Goal: Obtain resource: Download file/media

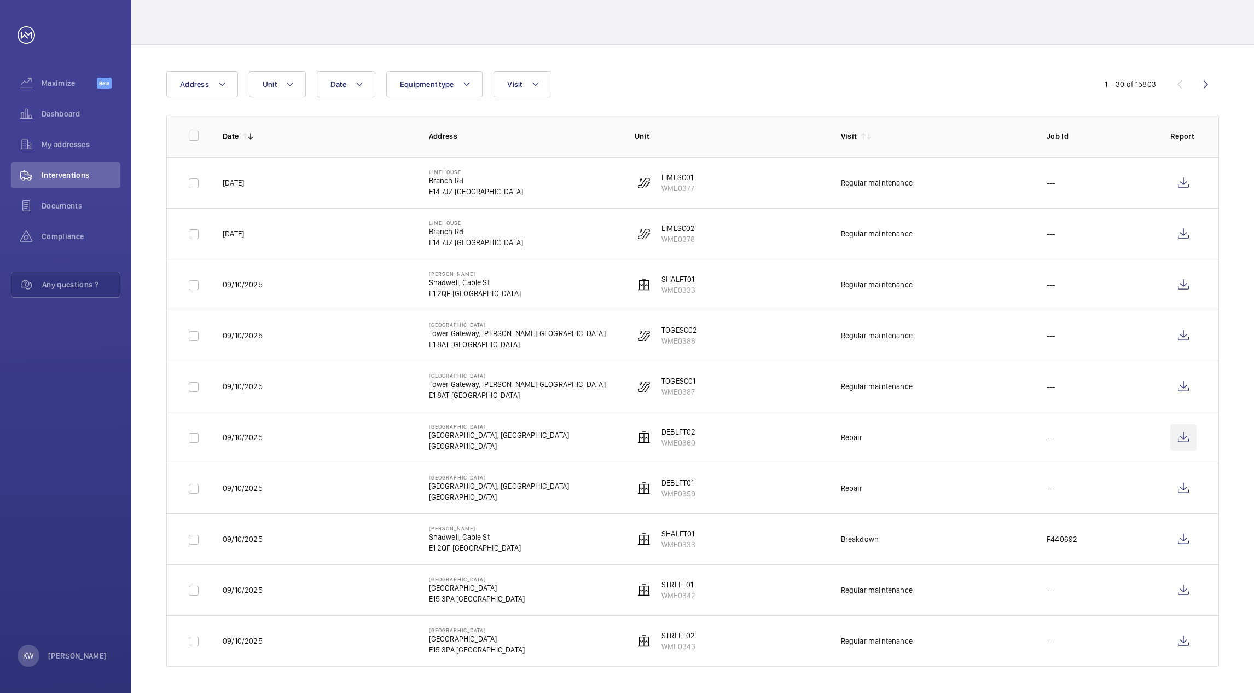
scroll to position [55, 0]
click at [1185, 438] on wm-front-icon-button at bounding box center [1183, 437] width 26 height 26
click at [608, 30] on div at bounding box center [692, 18] width 1053 height 52
click at [621, 68] on div "Date Address Unit Equipment type Visit 1 – 30 of 15803 Date Address Unit Visit …" at bounding box center [692, 369] width 1123 height 648
click at [662, 76] on div "Date Address Unit Equipment type Visit" at bounding box center [626, 84] width 921 height 26
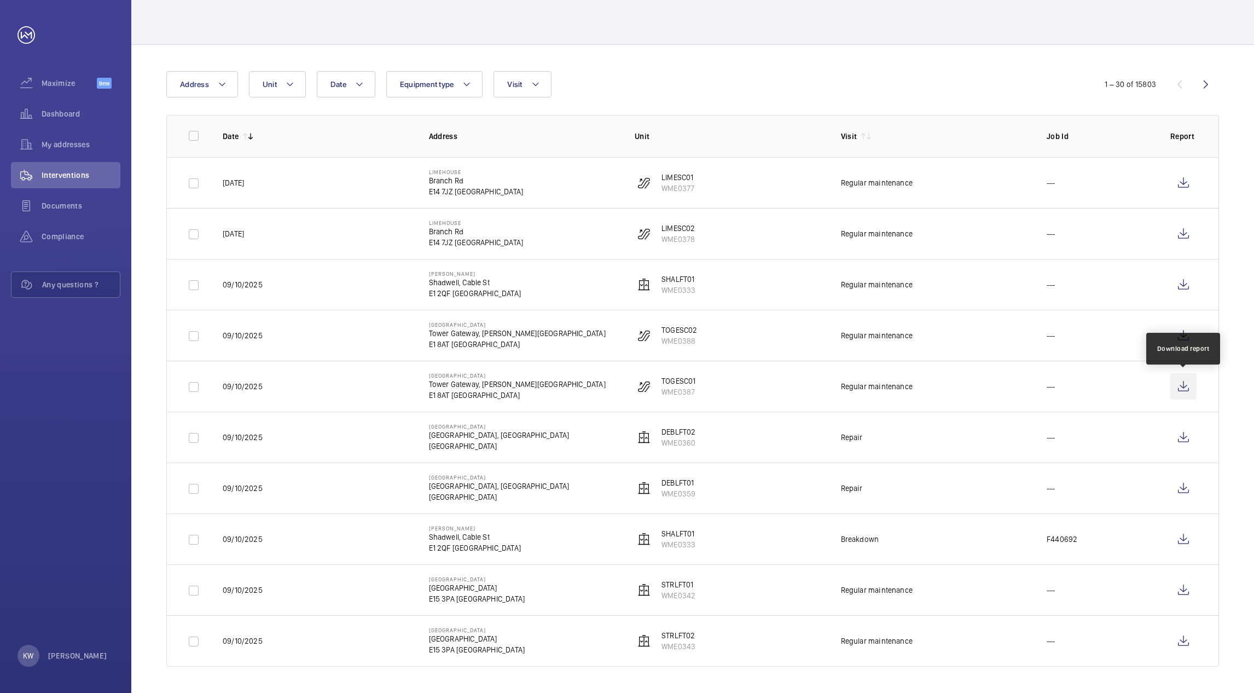
click at [1176, 384] on wm-front-icon-button at bounding box center [1183, 386] width 26 height 26
click at [1173, 331] on wm-front-icon-button at bounding box center [1183, 335] width 26 height 26
click at [1181, 286] on wm-front-icon-button at bounding box center [1183, 284] width 26 height 26
click at [1178, 233] on wm-front-icon-button at bounding box center [1183, 234] width 26 height 26
click at [1178, 183] on wm-front-icon-button at bounding box center [1183, 183] width 26 height 26
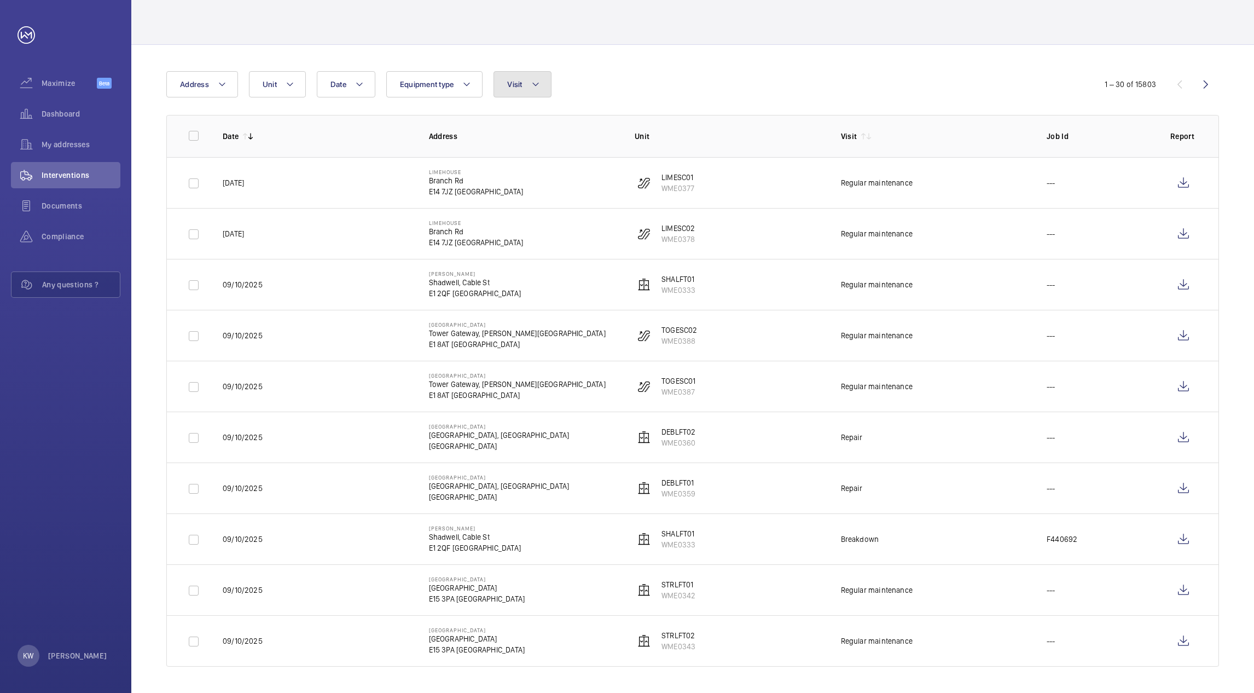
click at [537, 95] on button "Visit" at bounding box center [522, 84] width 57 height 26
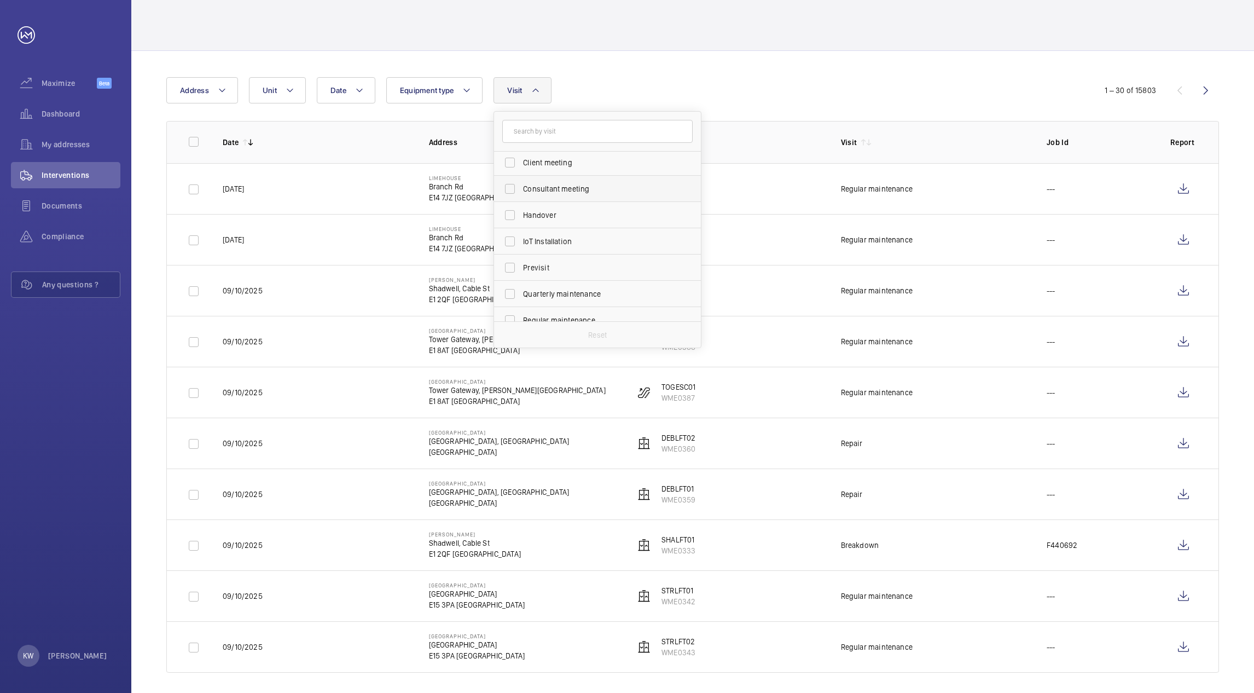
scroll to position [82, 0]
click at [546, 288] on span "Regular maintenance" at bounding box center [598, 292] width 150 height 11
click at [521, 288] on input "Regular maintenance" at bounding box center [510, 293] width 22 height 22
checkbox input "true"
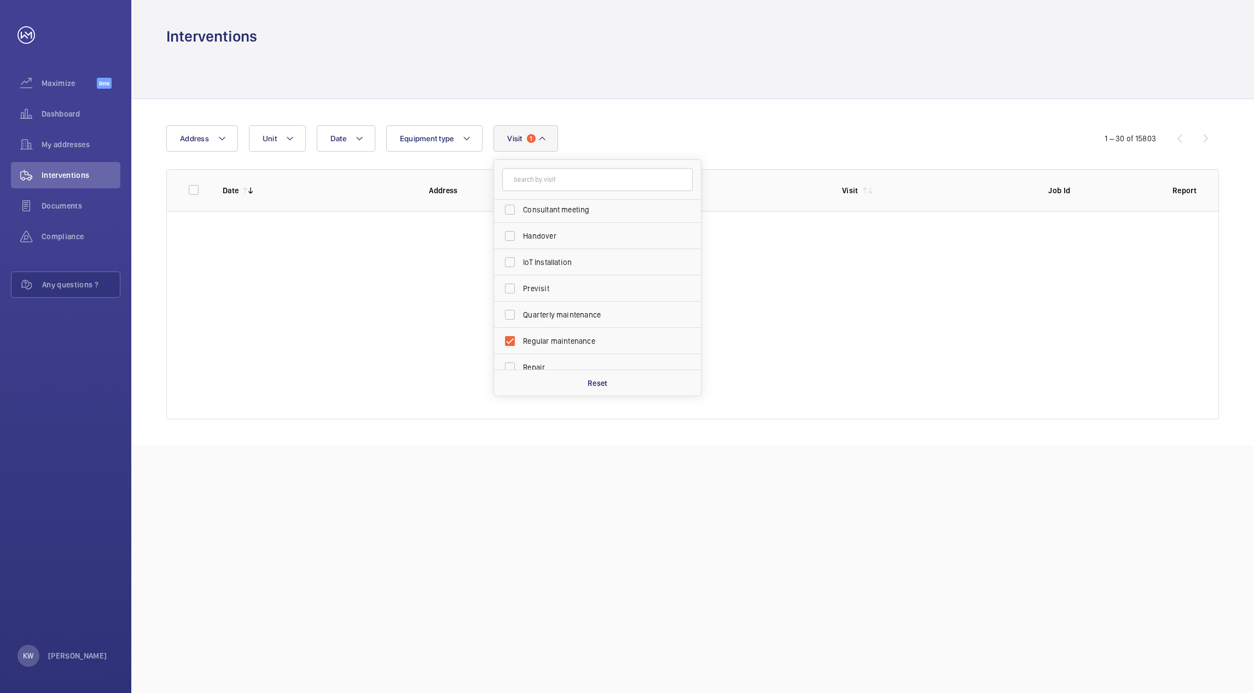
click at [604, 126] on div "Date Address Unit Equipment type Visit 1 Annual maintenance Breakdown Client me…" at bounding box center [626, 138] width 921 height 26
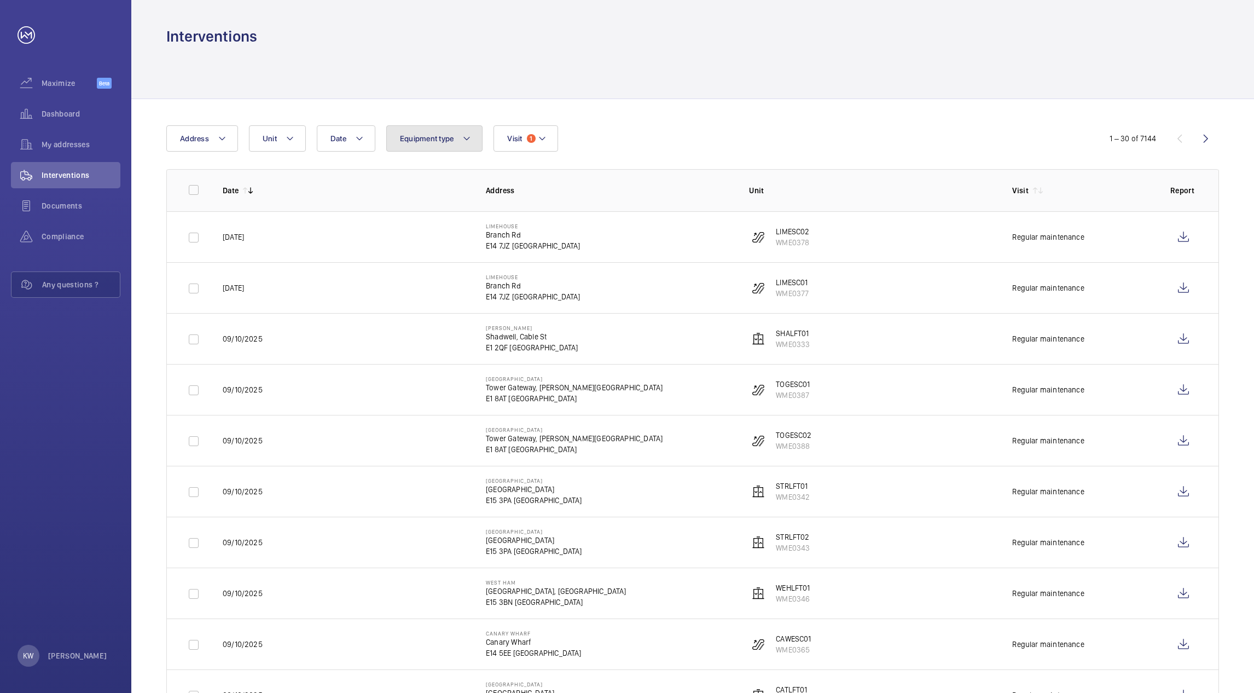
click at [419, 147] on button "Equipment type" at bounding box center [434, 138] width 97 height 26
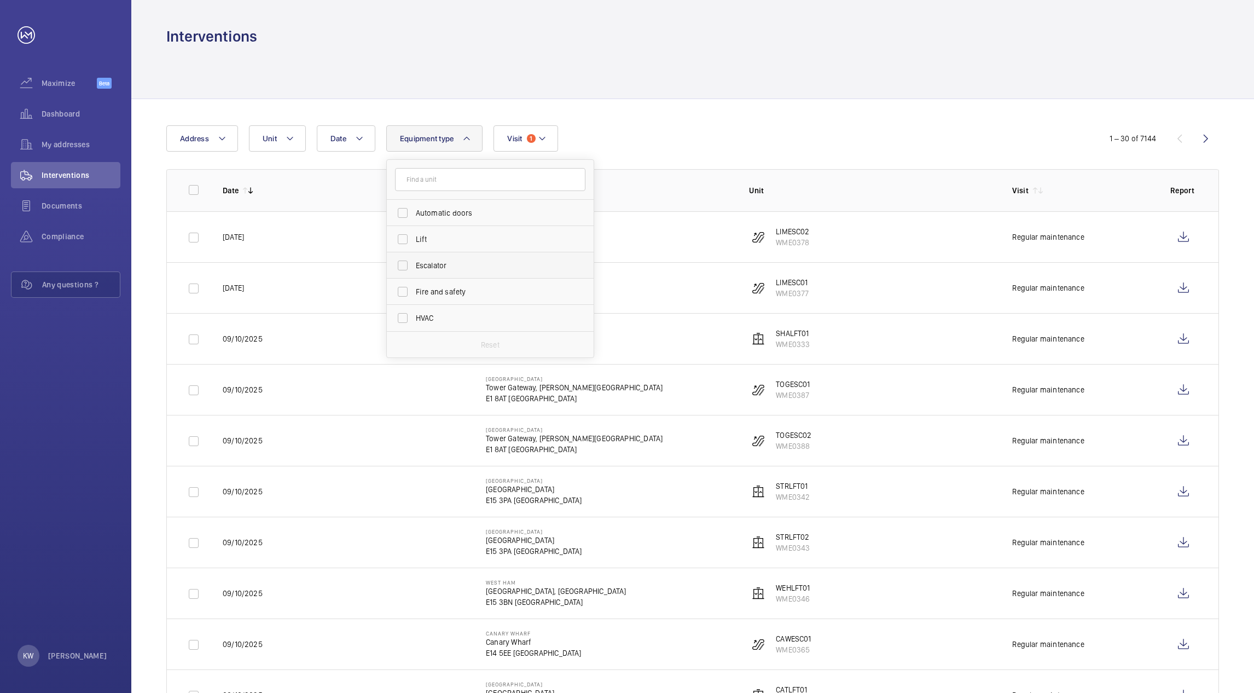
click at [431, 266] on span "Escalator" at bounding box center [491, 265] width 150 height 11
click at [414, 266] on input "Escalator" at bounding box center [403, 265] width 22 height 22
checkbox input "true"
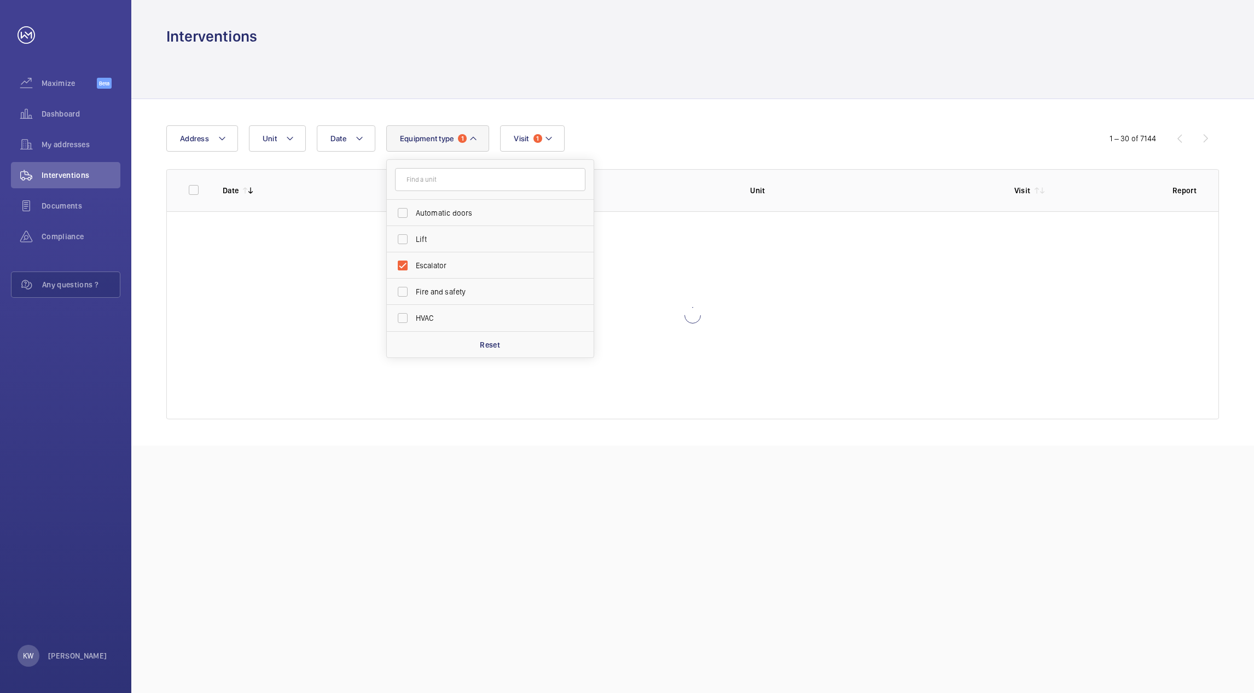
click at [713, 145] on div "Date Address Unit Equipment type 1 Automatic doors Lift Escalator Fire and safe…" at bounding box center [626, 138] width 921 height 26
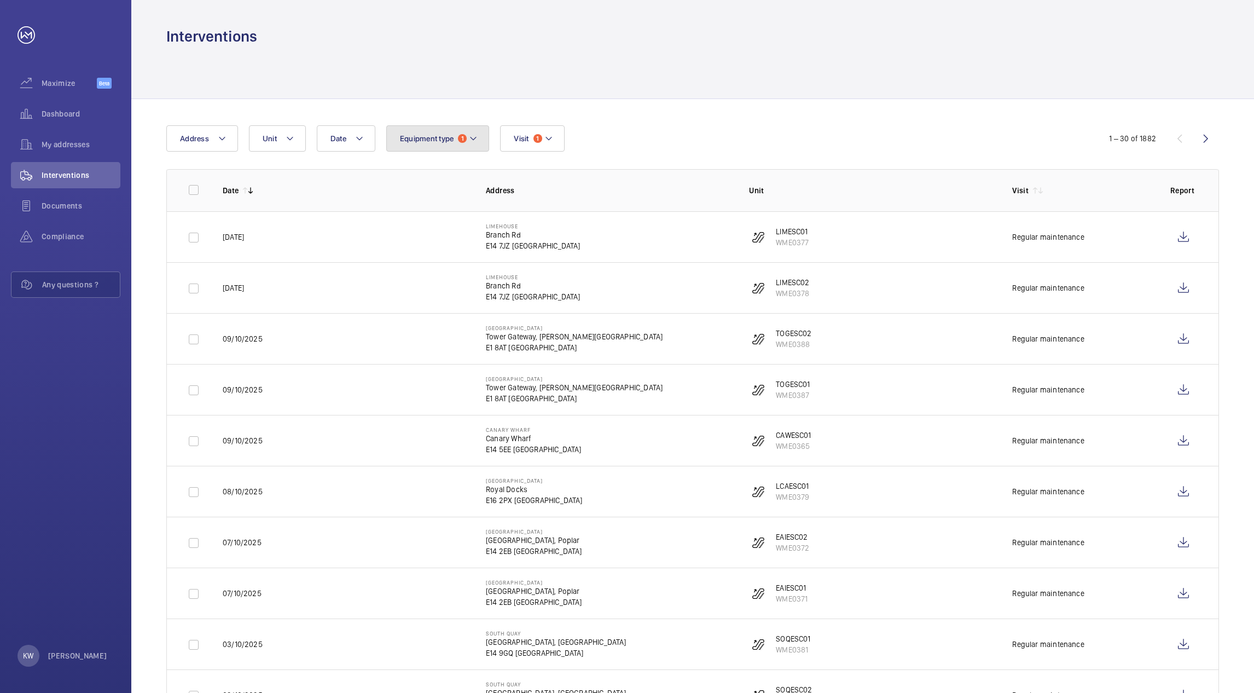
click at [471, 139] on mat-icon at bounding box center [473, 138] width 9 height 13
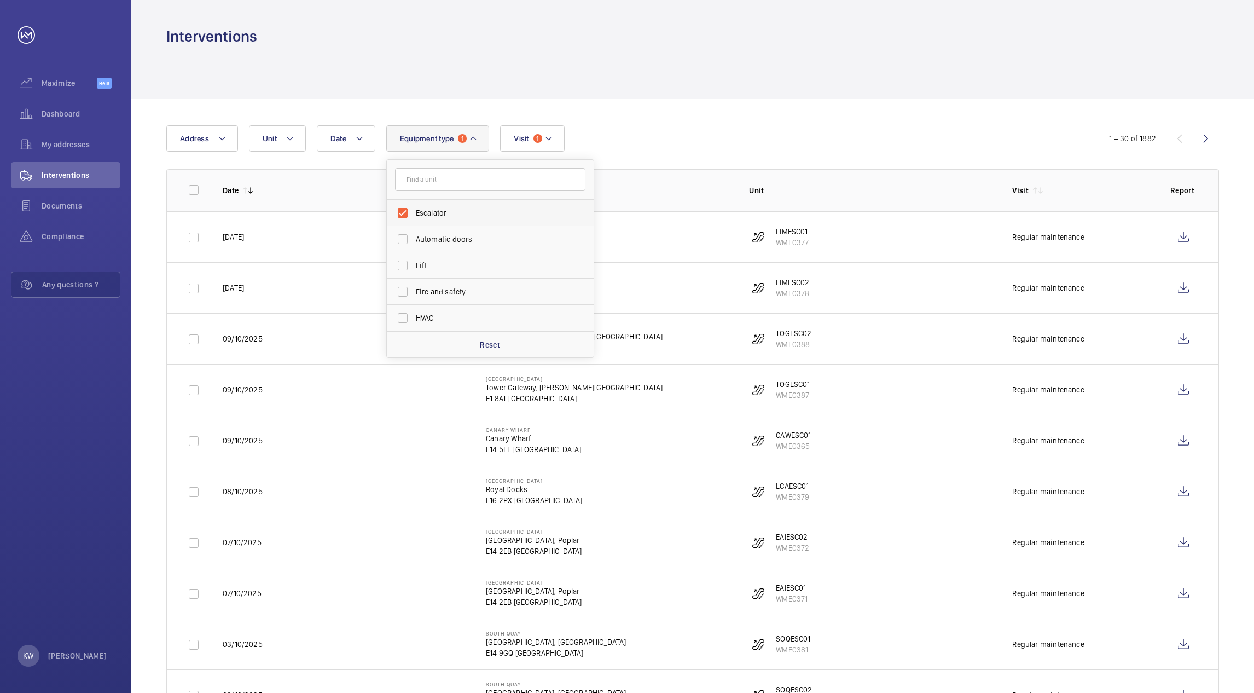
click at [427, 216] on span "Escalator" at bounding box center [491, 212] width 150 height 11
click at [414, 216] on input "Escalator" at bounding box center [403, 213] width 22 height 22
checkbox input "false"
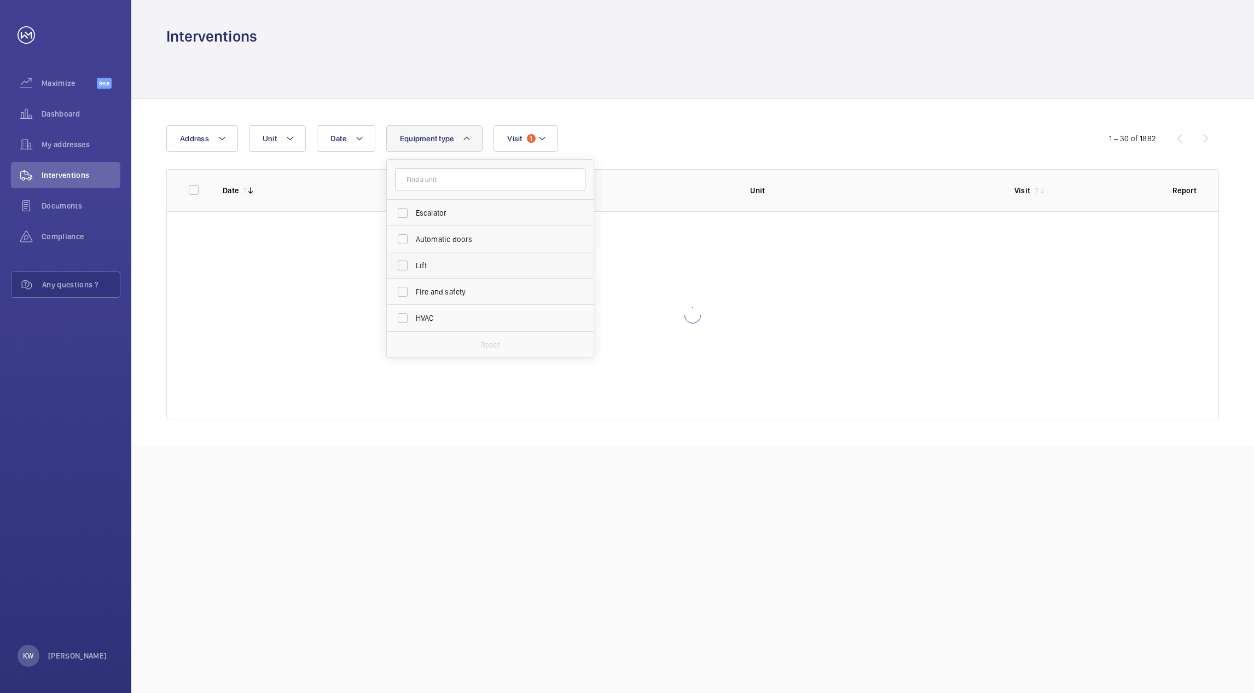
click at [418, 263] on span "Lift" at bounding box center [491, 265] width 150 height 11
click at [414, 263] on input "Lift" at bounding box center [403, 265] width 22 height 22
checkbox input "true"
click at [668, 127] on div "Date Address Unit Equipment type 1 Escalator Automatic doors Lift Fire and safe…" at bounding box center [626, 138] width 921 height 26
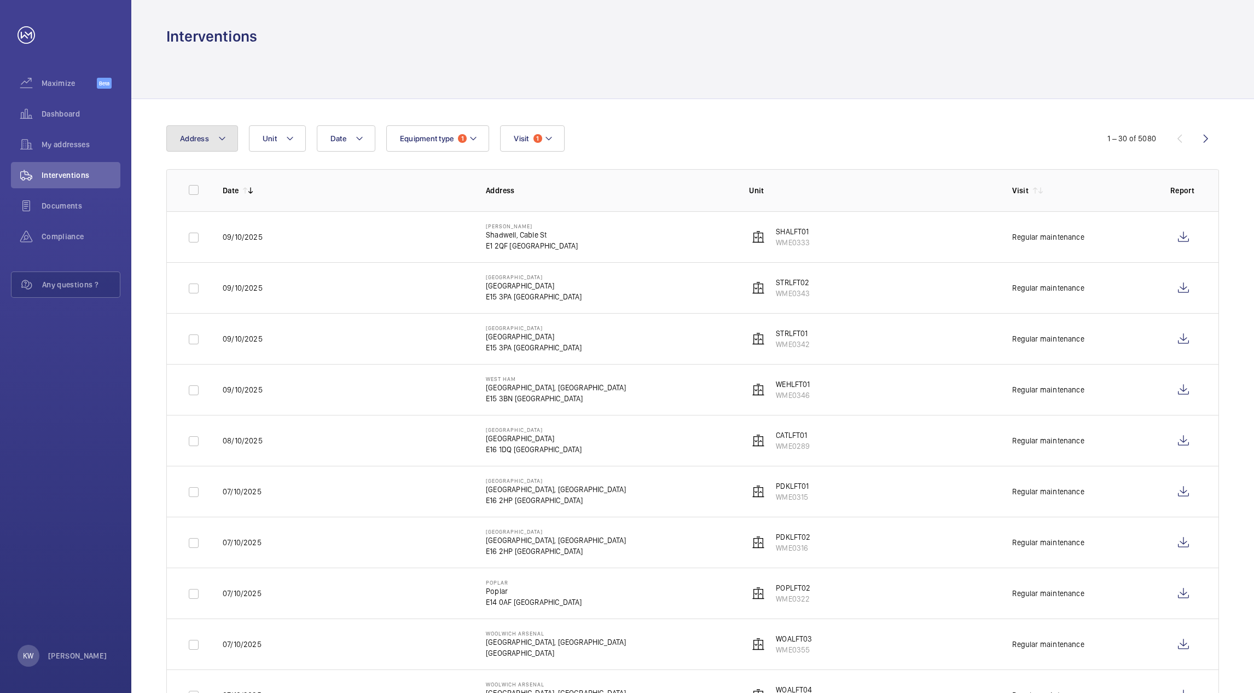
click at [225, 148] on button "Address" at bounding box center [202, 138] width 72 height 26
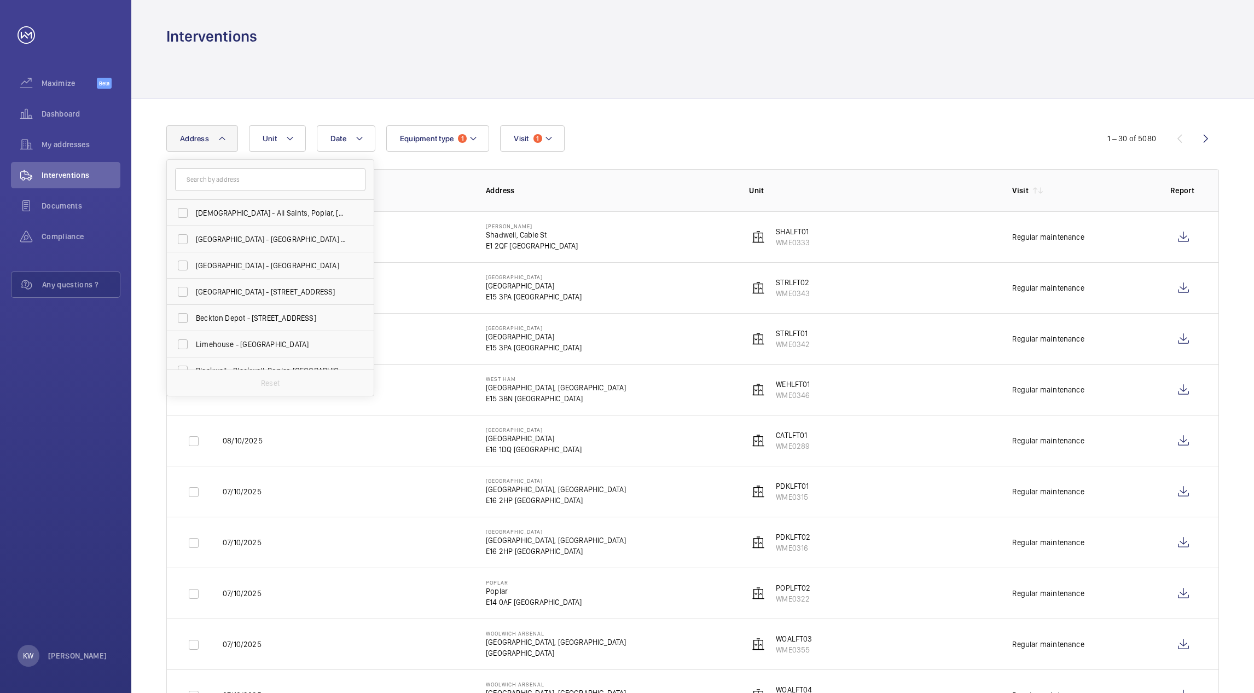
click at [225, 148] on button "Address" at bounding box center [202, 138] width 72 height 26
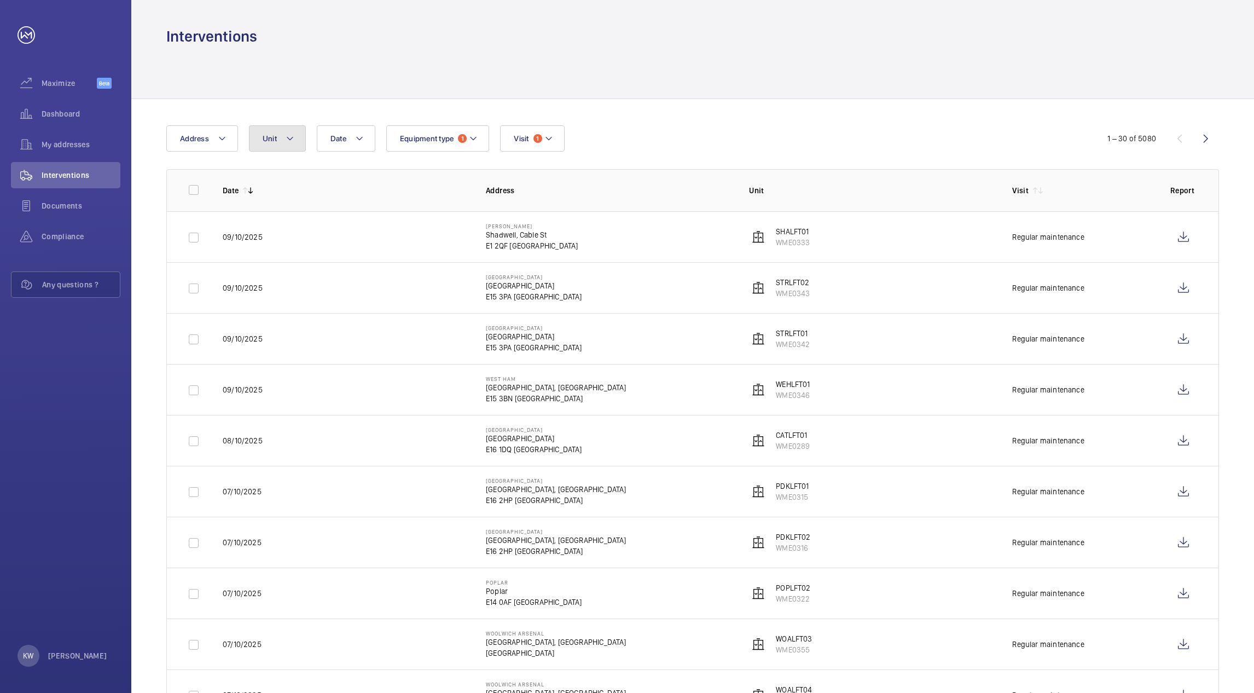
click at [263, 141] on span "Unit" at bounding box center [270, 138] width 14 height 9
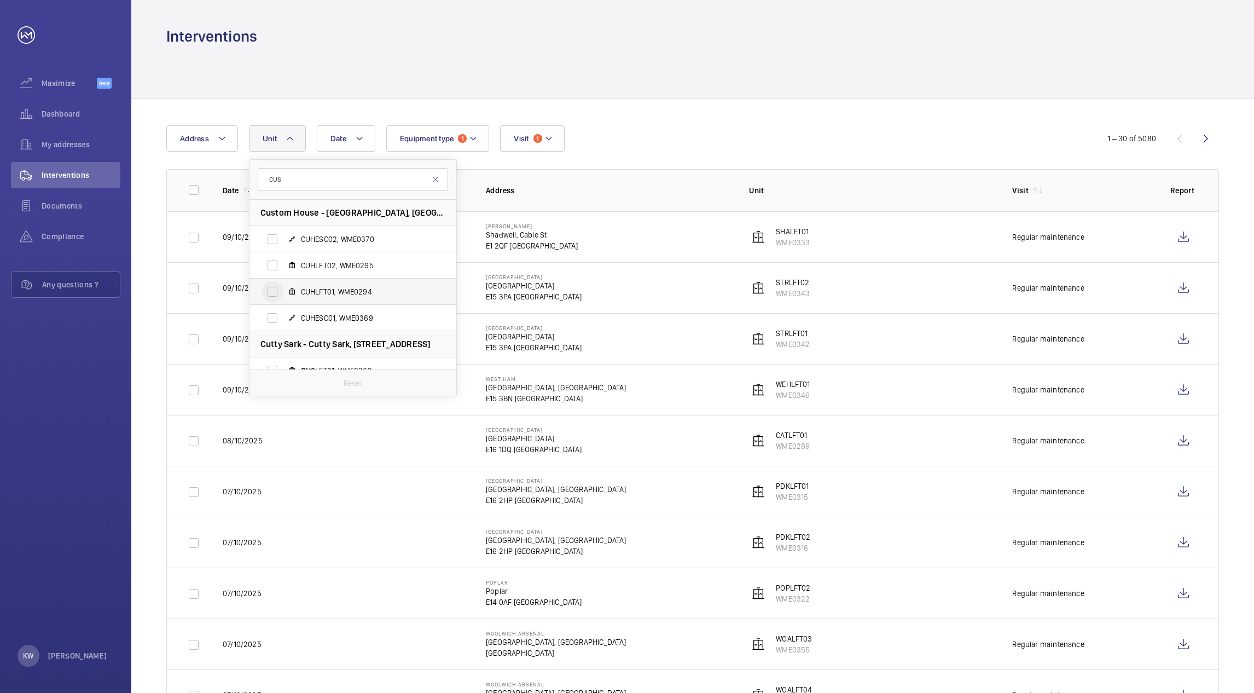
scroll to position [82, 0]
type input "CUS"
click at [268, 291] on input "CUS LFT01, WME0363" at bounding box center [273, 288] width 22 height 22
checkbox input "true"
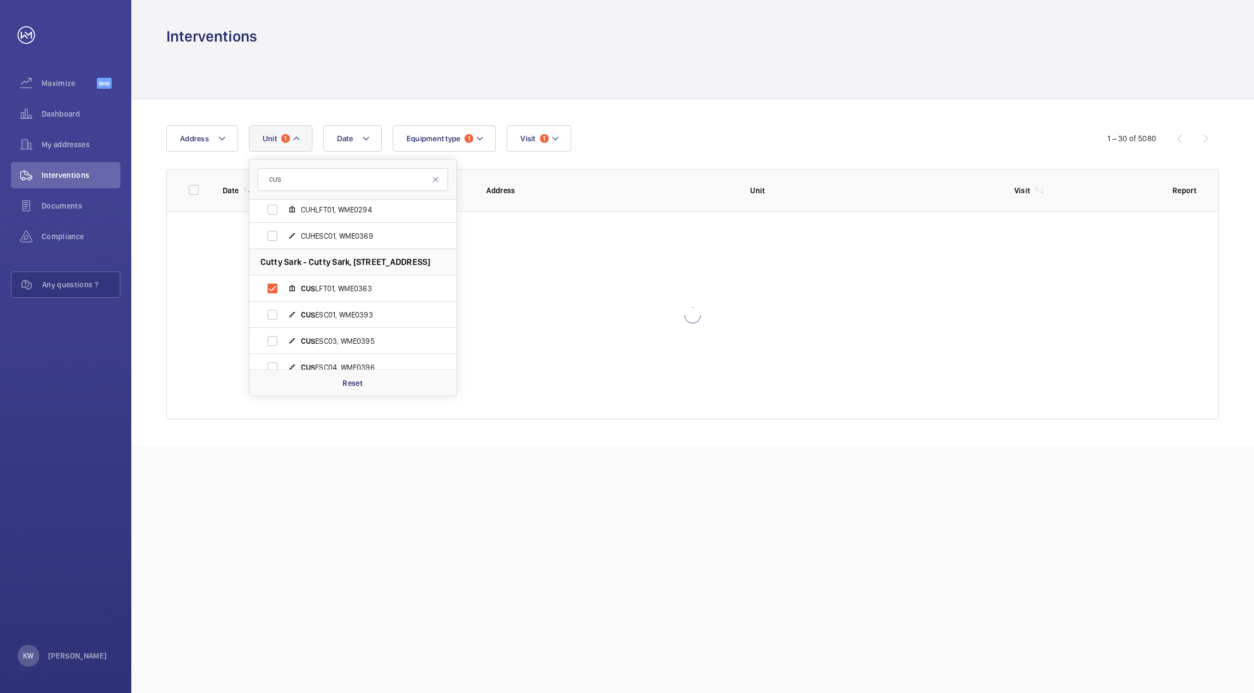
click at [713, 121] on div "Date Address Unit 1 CUS Custom House - [GEOGRAPHIC_DATA], WME0370 CUHLFT02, WME…" at bounding box center [692, 272] width 1123 height 346
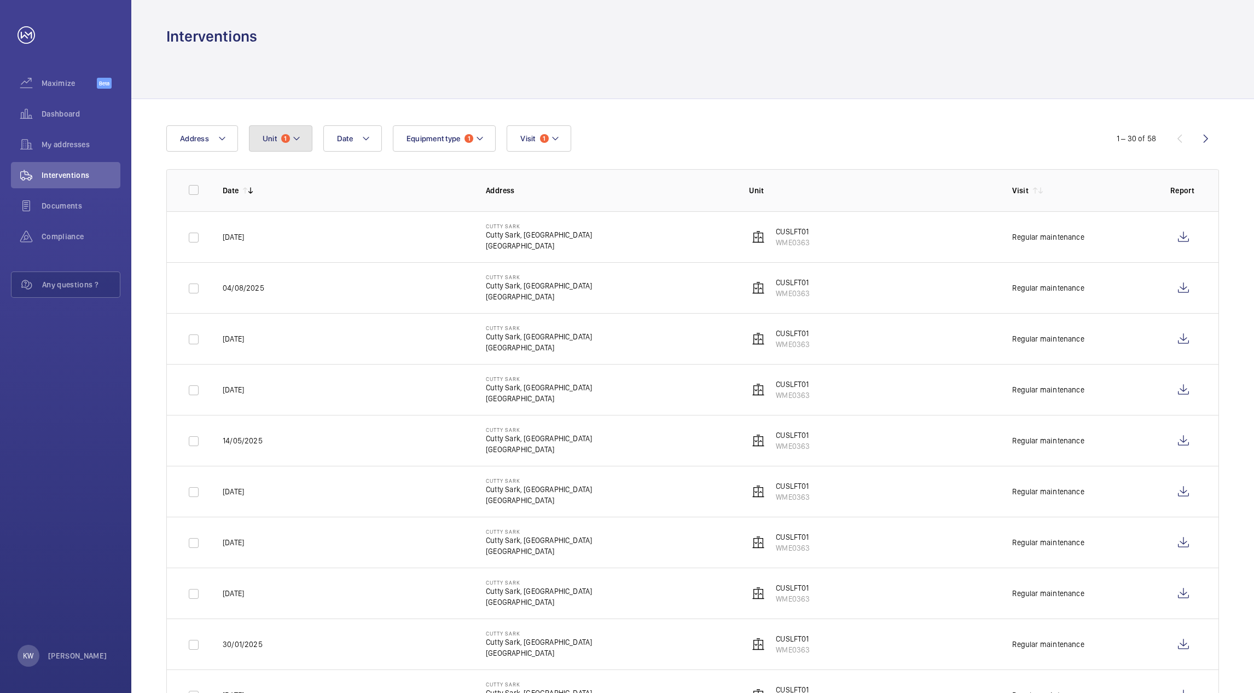
click at [294, 134] on mat-icon at bounding box center [296, 138] width 9 height 13
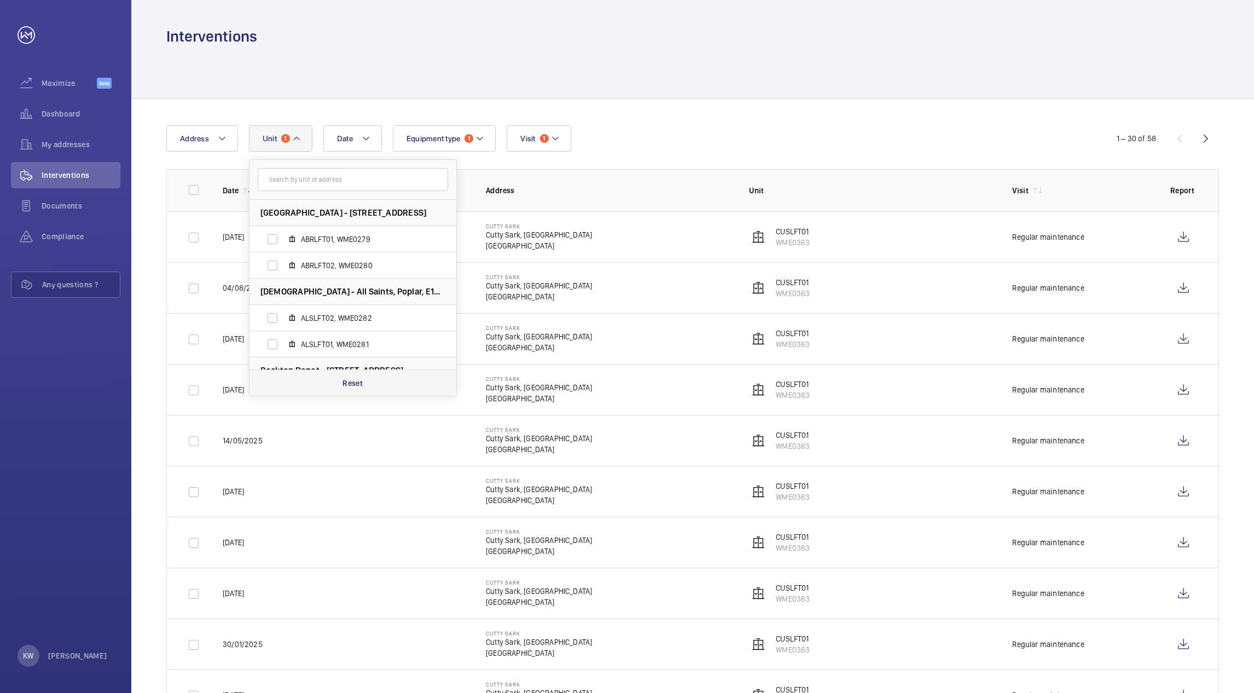
click at [353, 384] on p "Reset" at bounding box center [353, 383] width 20 height 11
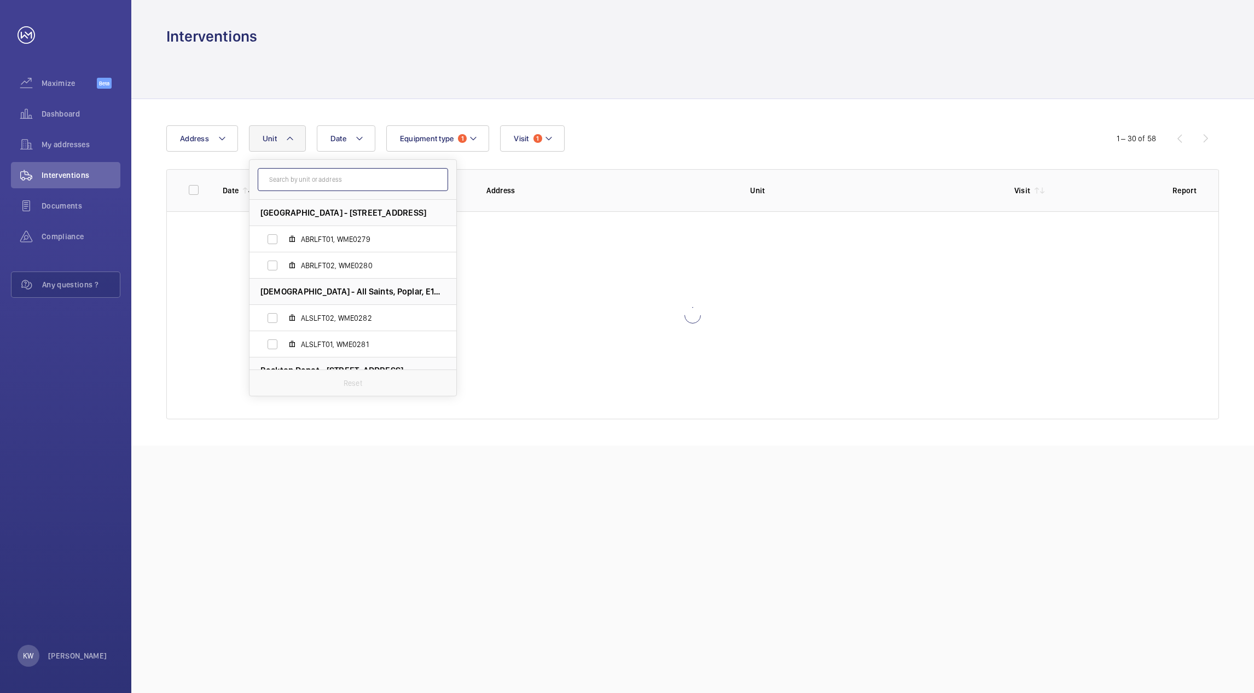
click at [323, 187] on input "text" at bounding box center [353, 179] width 190 height 23
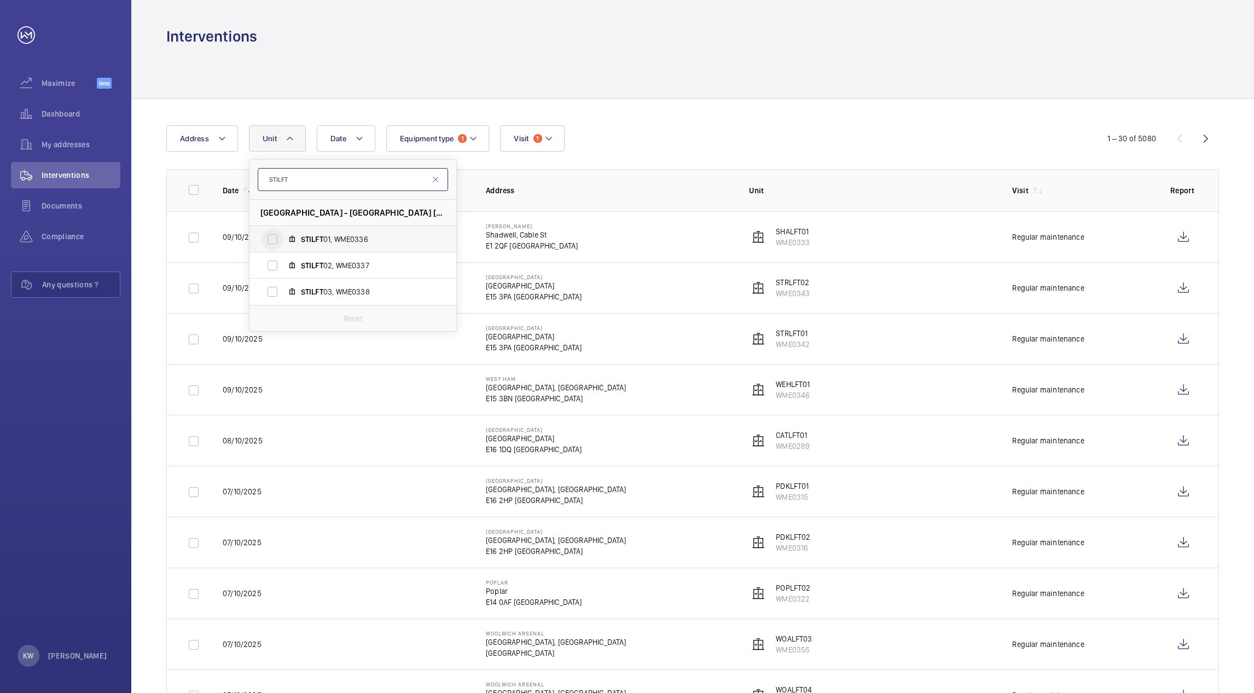
type input "STILFT"
click at [274, 239] on input "STILFT 01, WME0336" at bounding box center [273, 239] width 22 height 22
checkbox input "true"
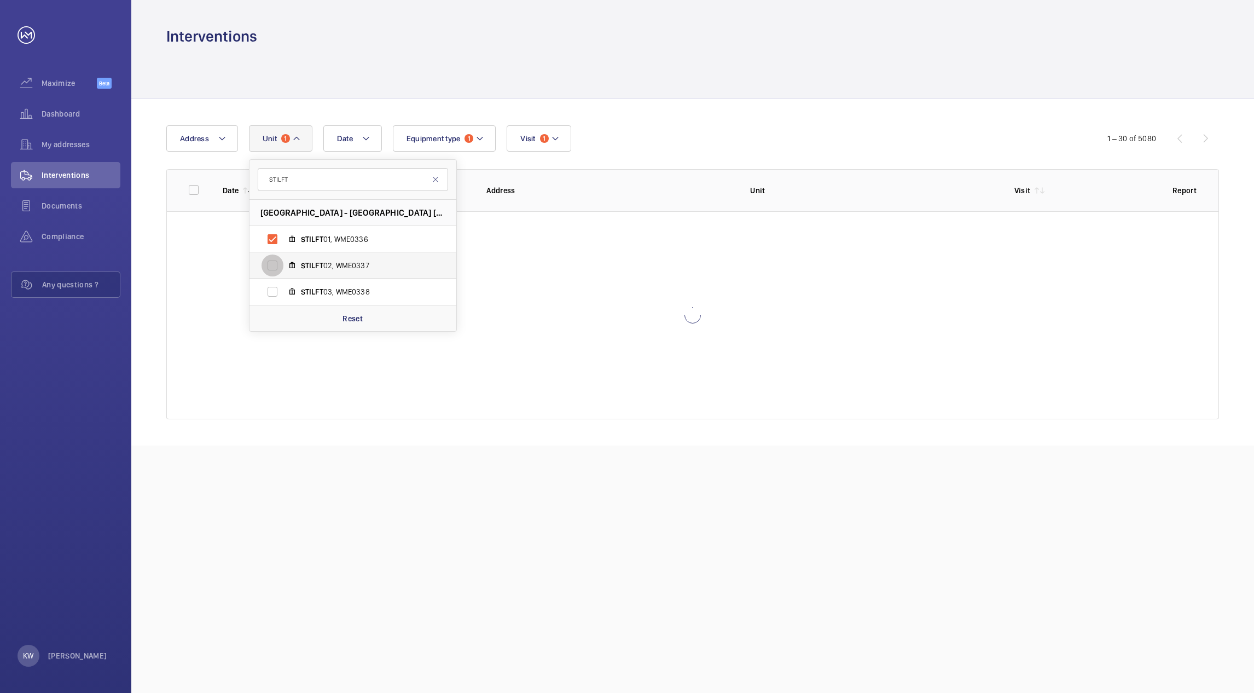
click at [274, 266] on input "STILFT 02, WME0337" at bounding box center [273, 265] width 22 height 22
checkbox input "true"
click at [273, 293] on input "STILFT 03, WME0338" at bounding box center [273, 292] width 22 height 22
checkbox input "true"
click at [749, 127] on div "Date Address Unit 3 STILFT Stratford int - [GEOGRAPHIC_DATA] LONDON STILFT 01, …" at bounding box center [626, 138] width 921 height 26
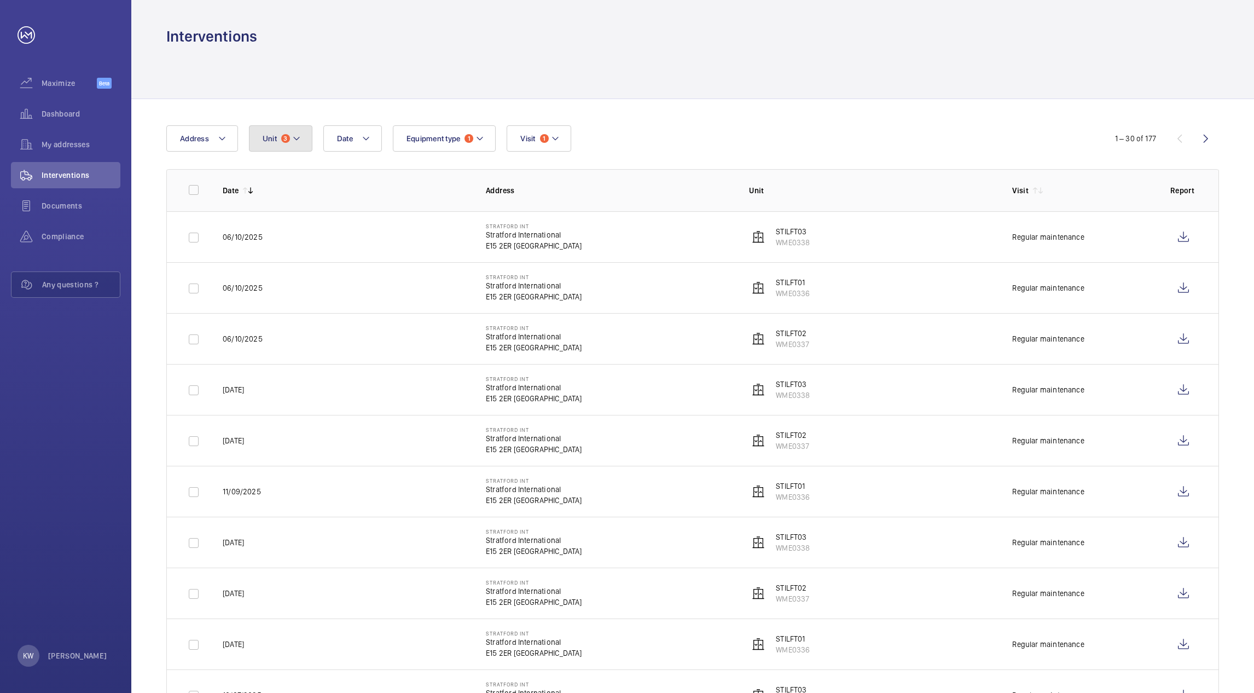
click at [288, 137] on span "3" at bounding box center [285, 138] width 9 height 9
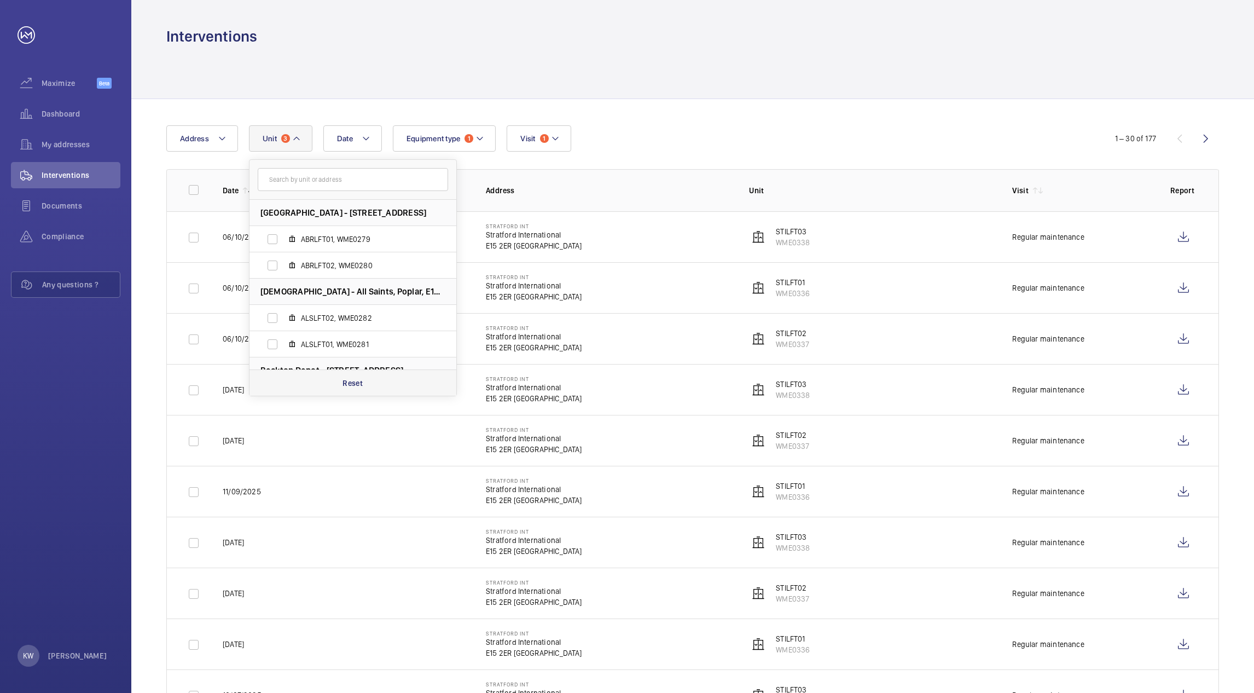
click at [352, 380] on p "Reset" at bounding box center [353, 383] width 20 height 11
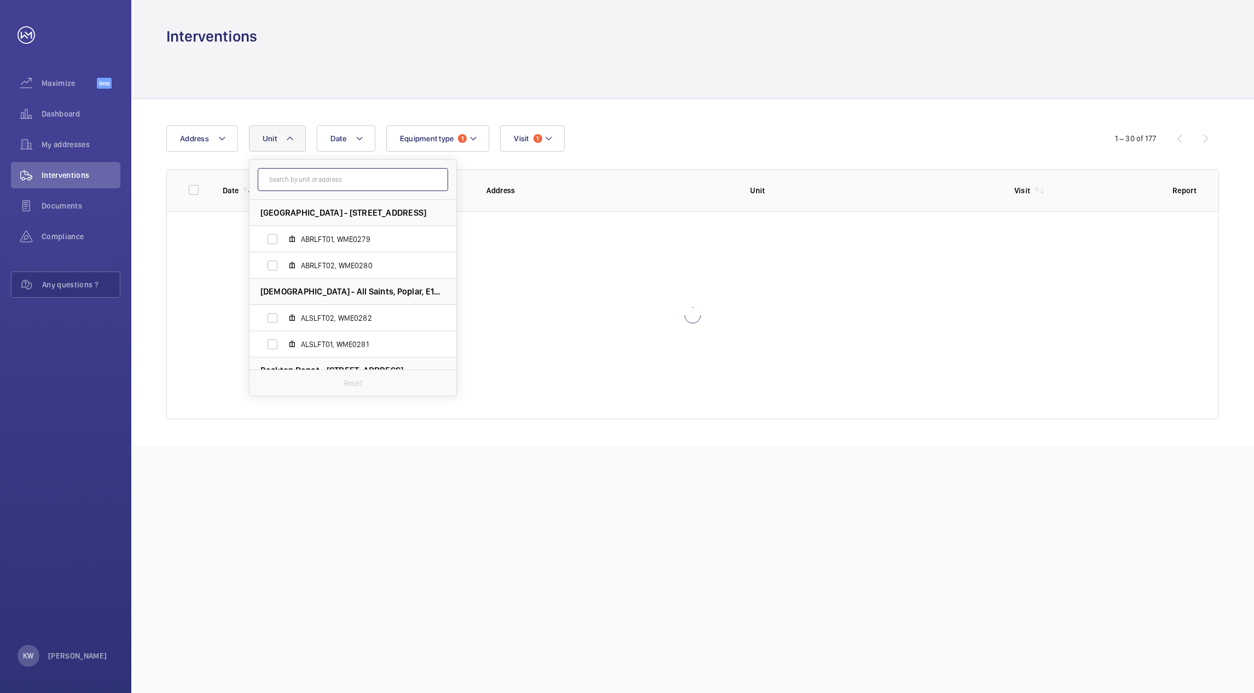
click at [326, 181] on input "text" at bounding box center [353, 179] width 190 height 23
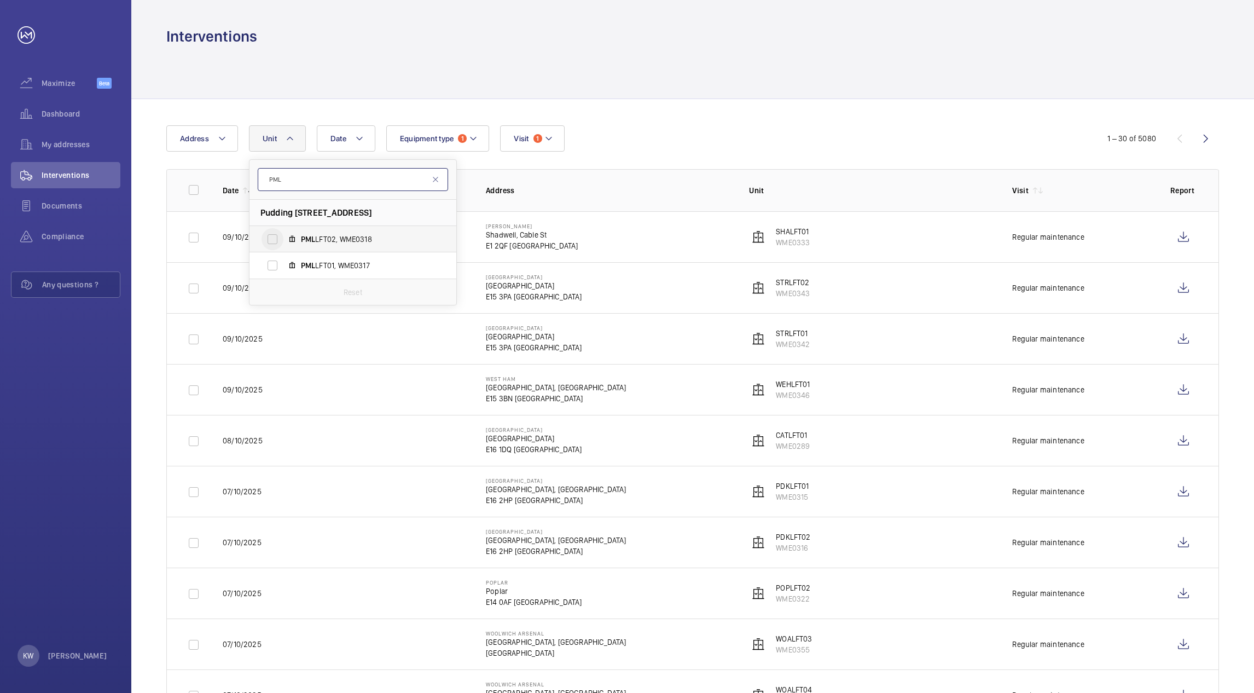
type input "PML"
click at [268, 239] on input "PML LFT02, WME0318" at bounding box center [273, 239] width 22 height 22
checkbox input "true"
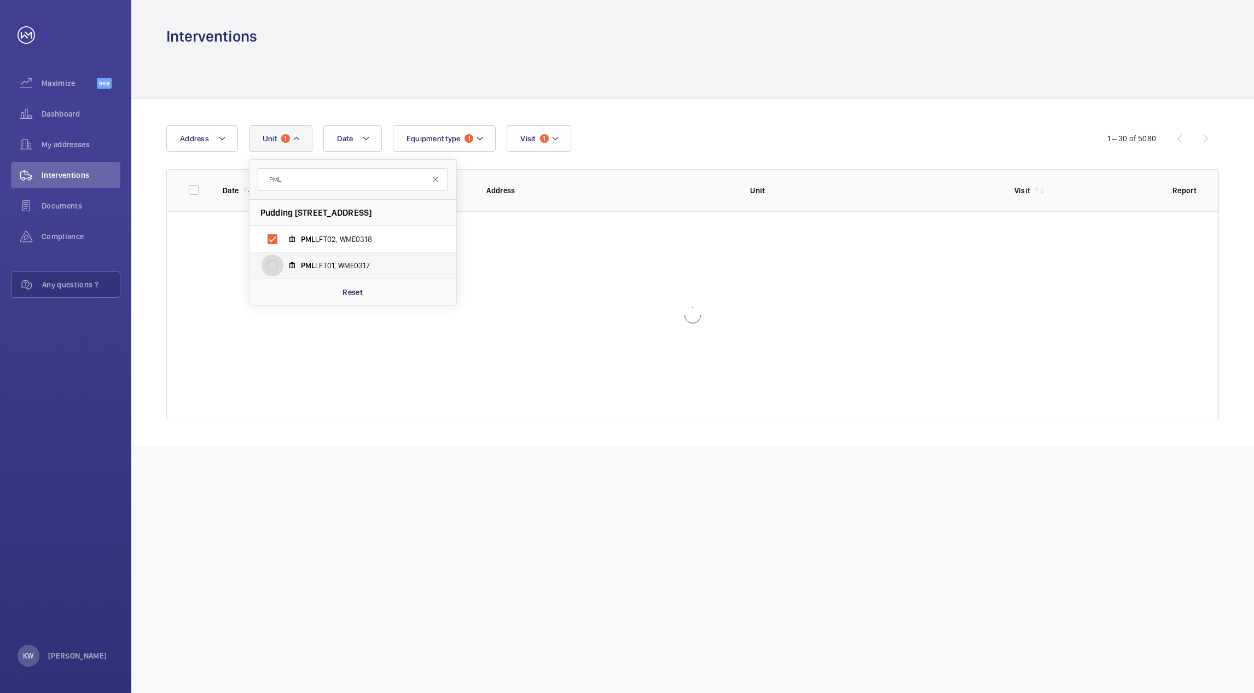
click at [273, 264] on input "PML LFT01, WME0317" at bounding box center [273, 265] width 22 height 22
checkbox input "true"
click at [706, 118] on div "Date Address [STREET_ADDRESS] PML LFT02, WME0318 PML LFT01, WME0317 Reset Equip…" at bounding box center [692, 272] width 1123 height 346
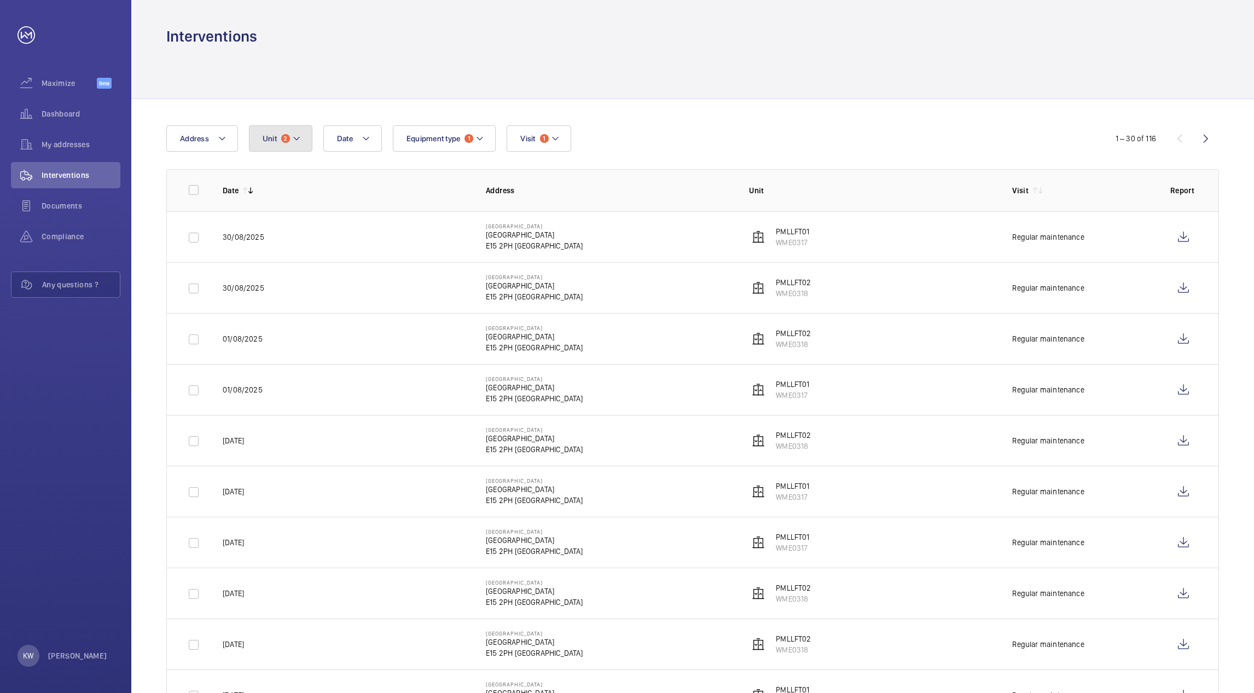
click at [289, 147] on button "Unit 2" at bounding box center [280, 138] width 63 height 26
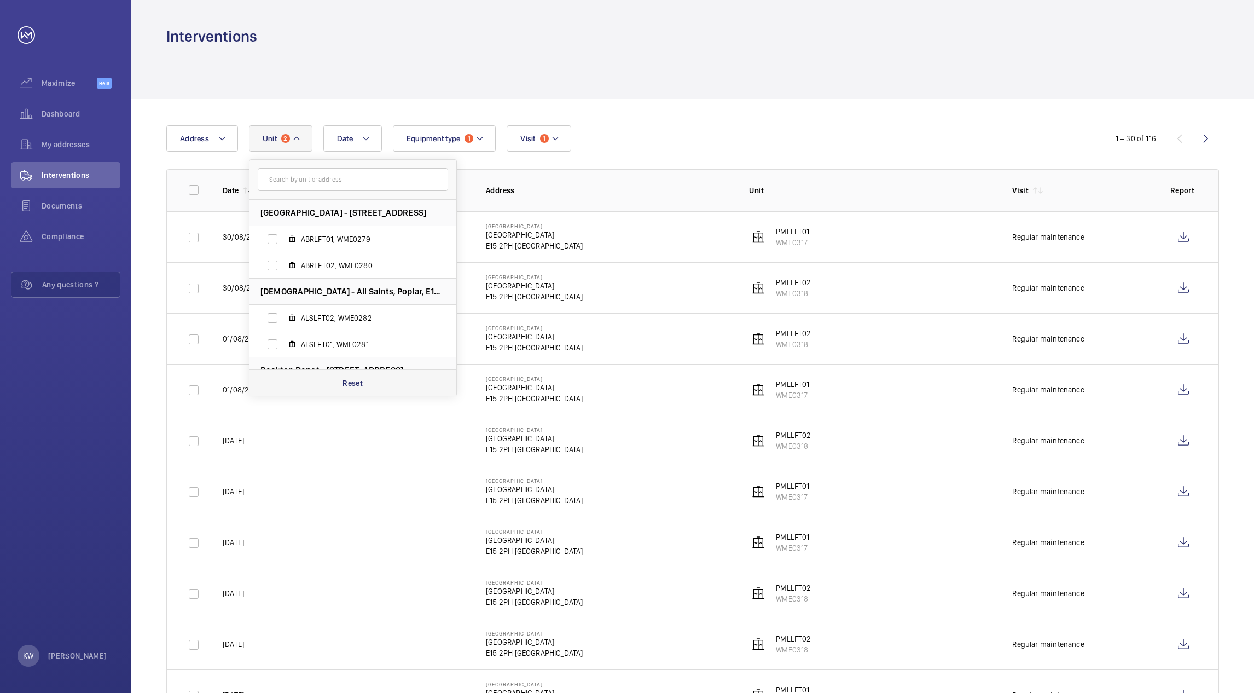
drag, startPoint x: 355, startPoint y: 385, endPoint x: 352, endPoint y: 378, distance: 8.3
click at [355, 386] on p "Reset" at bounding box center [353, 383] width 20 height 11
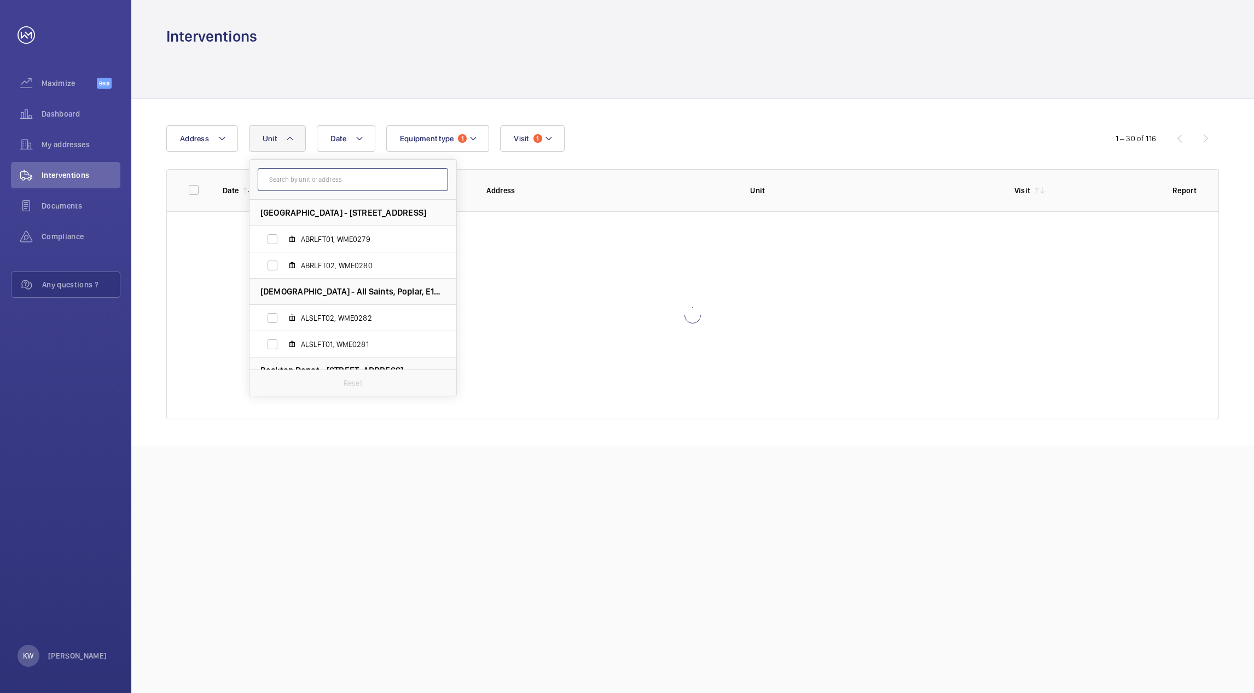
click at [315, 181] on input "text" at bounding box center [353, 179] width 190 height 23
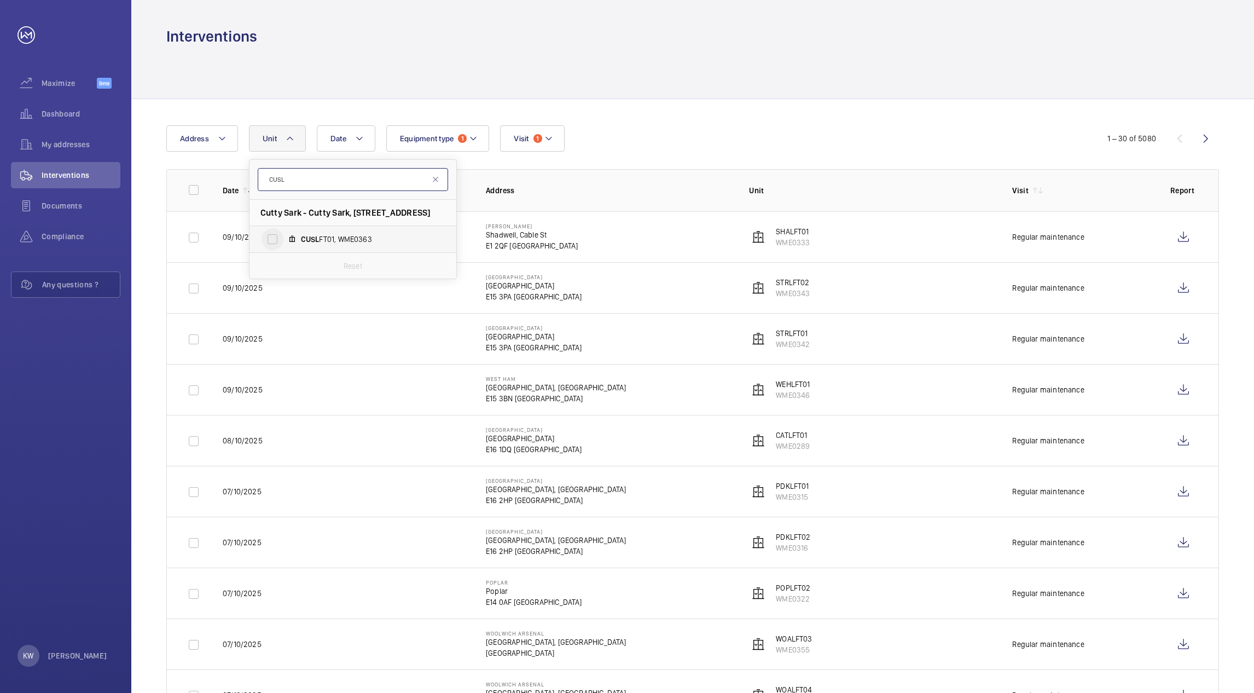
type input "CUSL"
click at [274, 241] on input "CUSL FT01, WME0363" at bounding box center [273, 239] width 22 height 22
checkbox input "true"
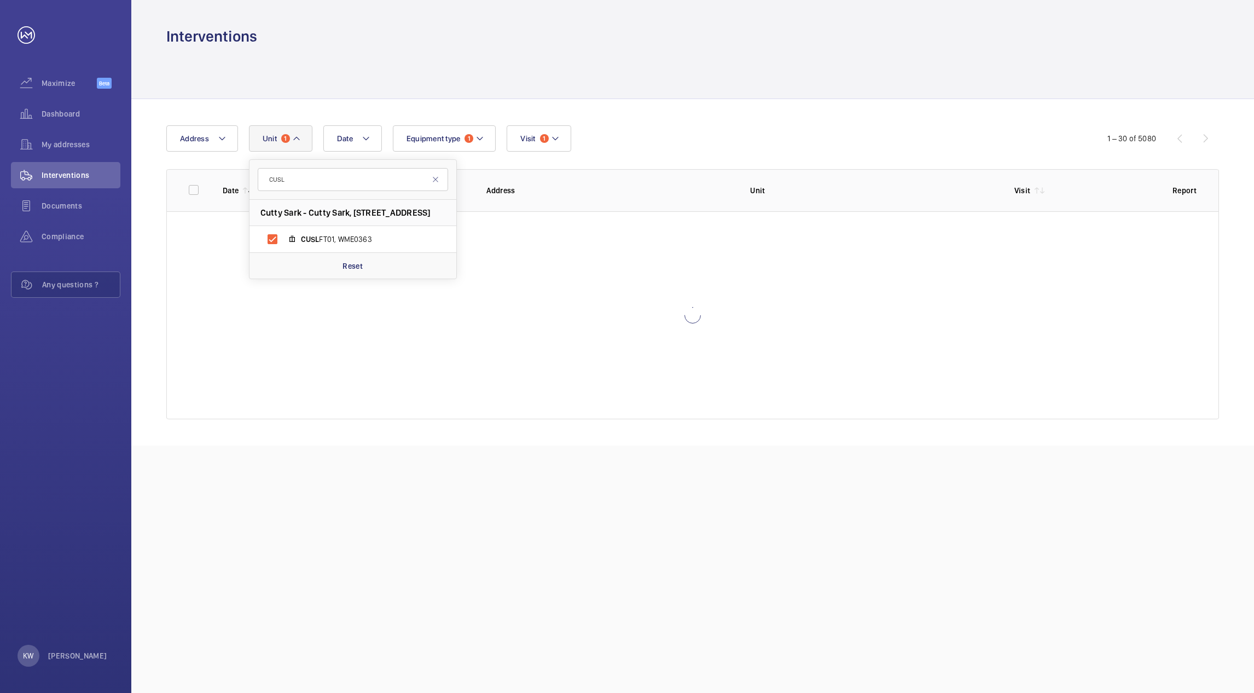
click at [763, 77] on div at bounding box center [692, 73] width 1053 height 52
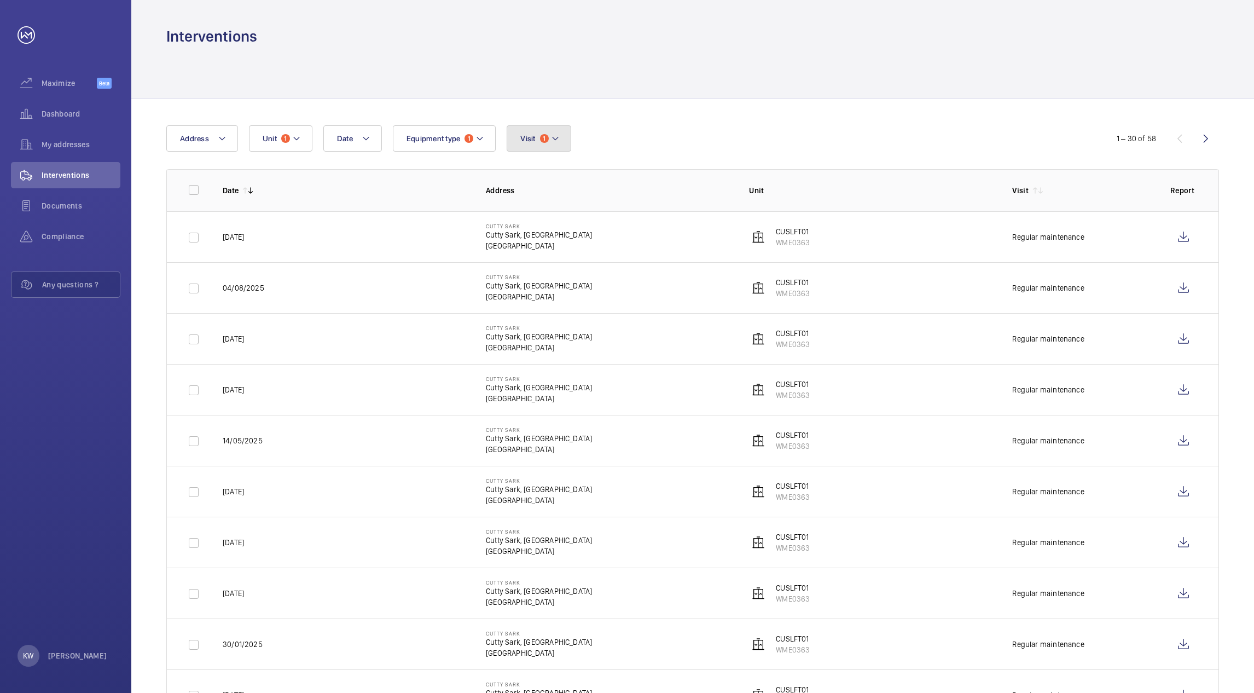
click at [547, 136] on span "1" at bounding box center [544, 138] width 9 height 9
click at [525, 208] on input "Regular maintenance" at bounding box center [523, 213] width 22 height 22
checkbox input "false"
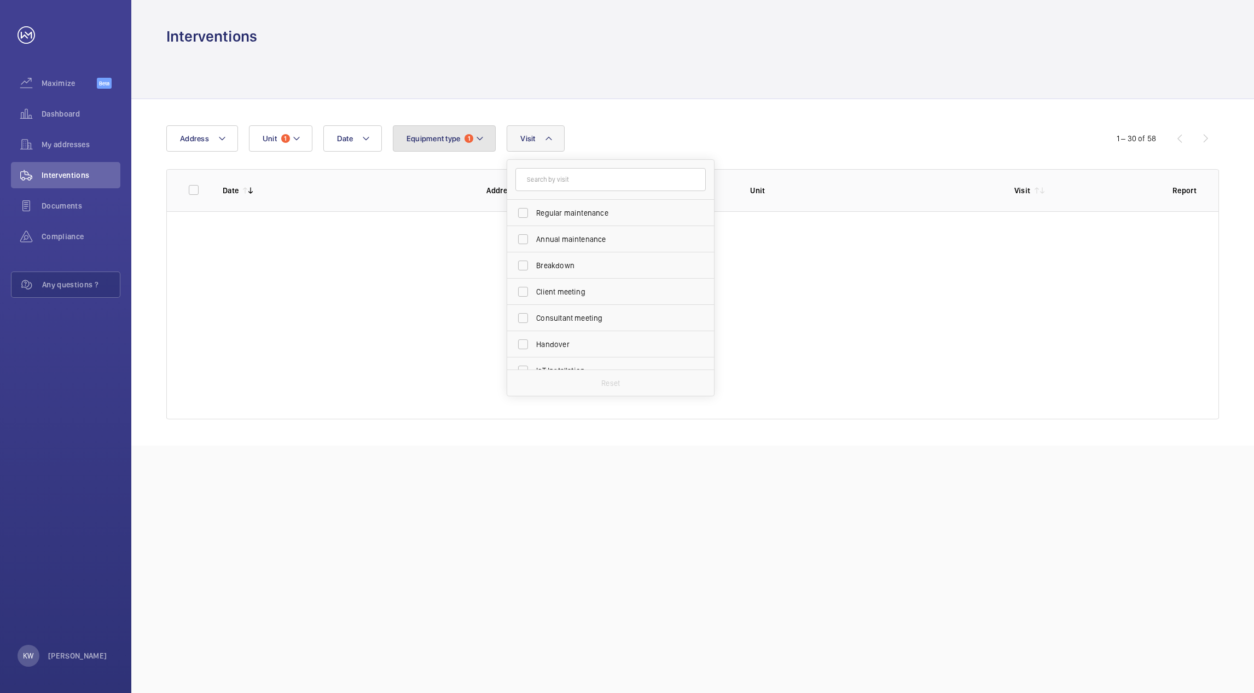
click at [492, 149] on button "Equipment type 1" at bounding box center [444, 138] width 103 height 26
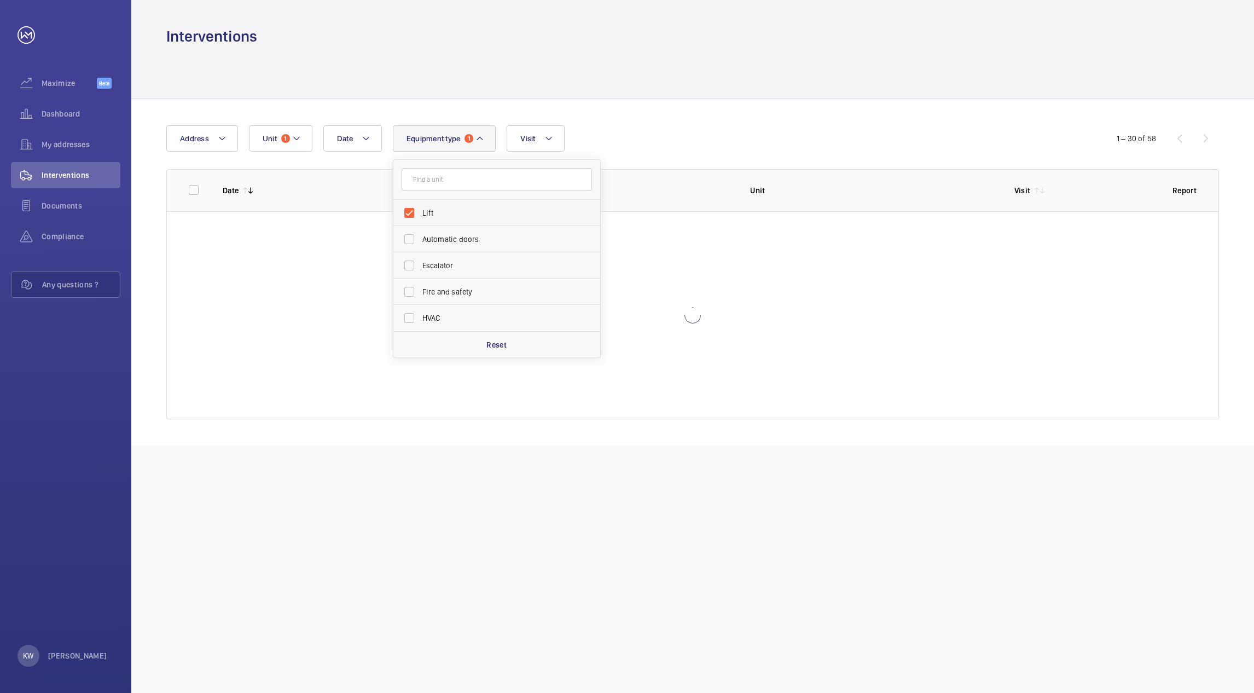
click at [431, 209] on span "Lift" at bounding box center [497, 212] width 150 height 11
click at [420, 209] on input "Lift" at bounding box center [409, 213] width 22 height 22
checkbox input "false"
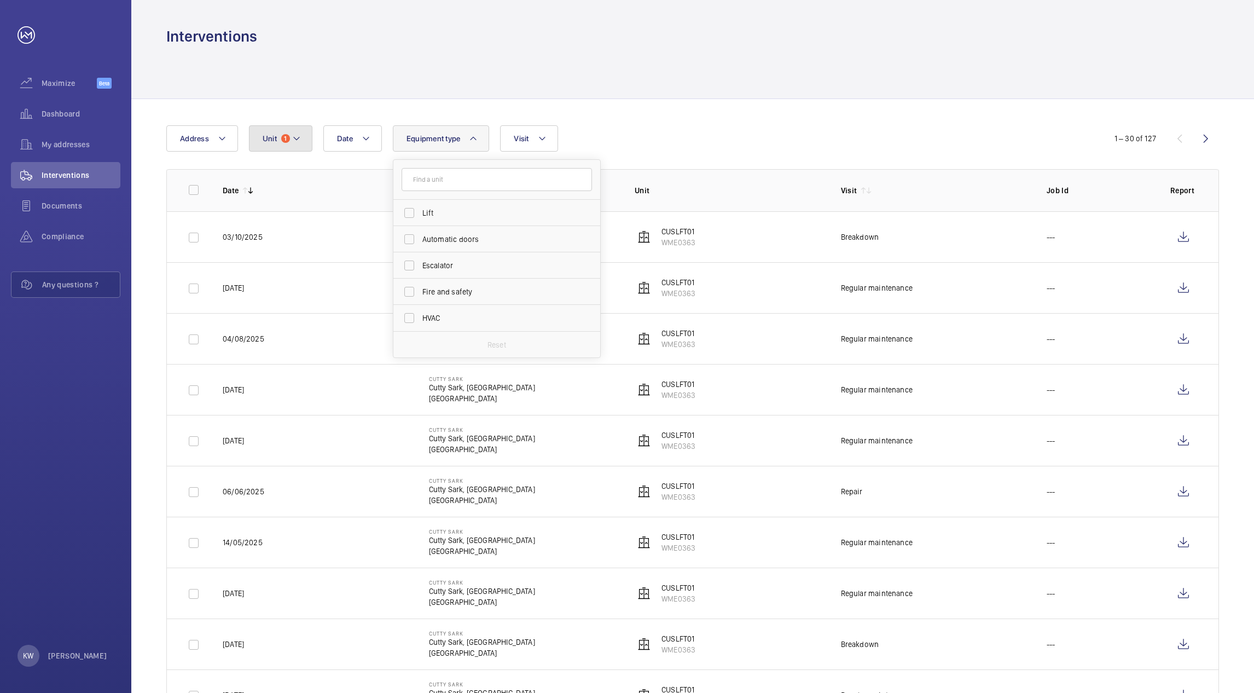
click at [285, 138] on span "1" at bounding box center [285, 138] width 9 height 9
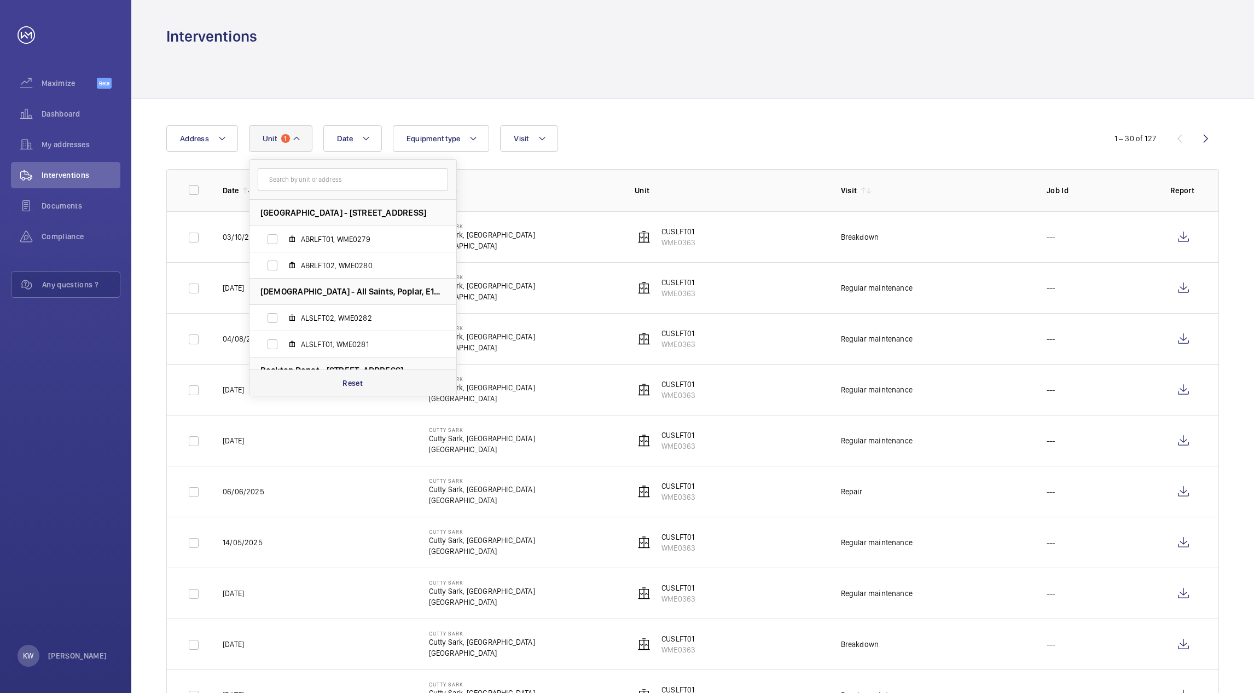
click at [347, 385] on p "Reset" at bounding box center [353, 383] width 20 height 11
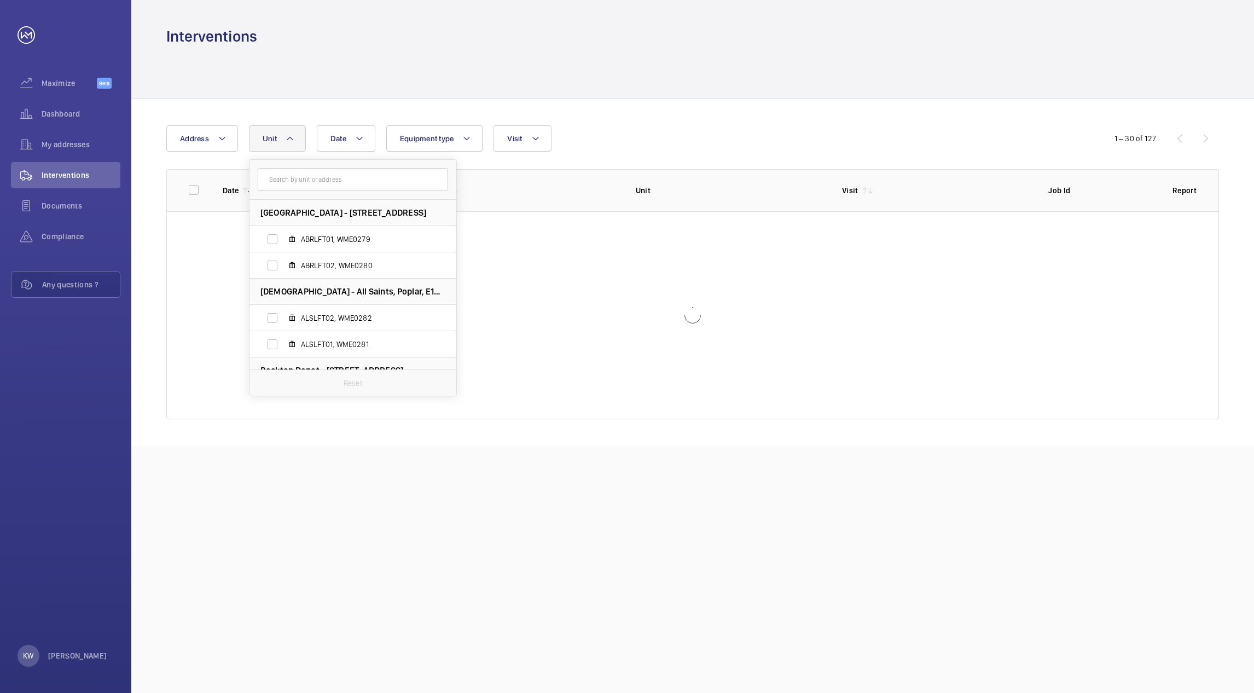
click at [708, 112] on div "Date Address [STREET_ADDRESS][GEOGRAPHIC_DATA] ABRLFT02, WME0280 All Saints - […" at bounding box center [692, 272] width 1123 height 346
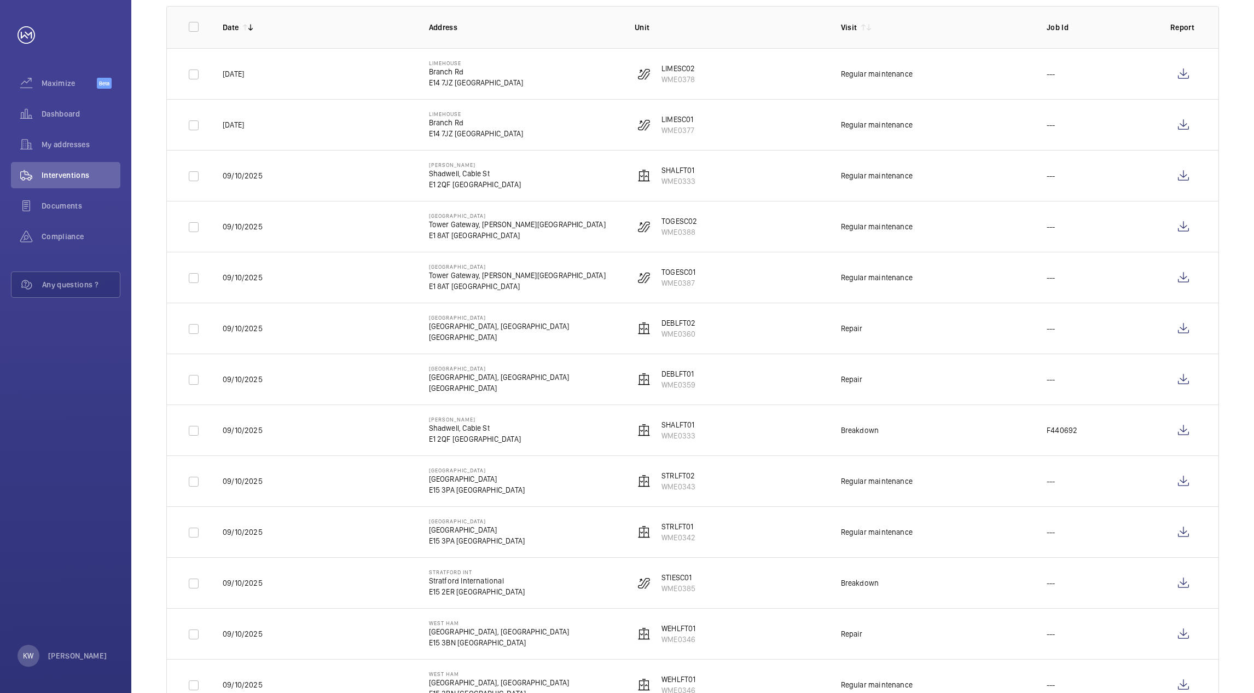
scroll to position [164, 0]
click at [1184, 432] on wm-front-icon-button at bounding box center [1183, 429] width 26 height 26
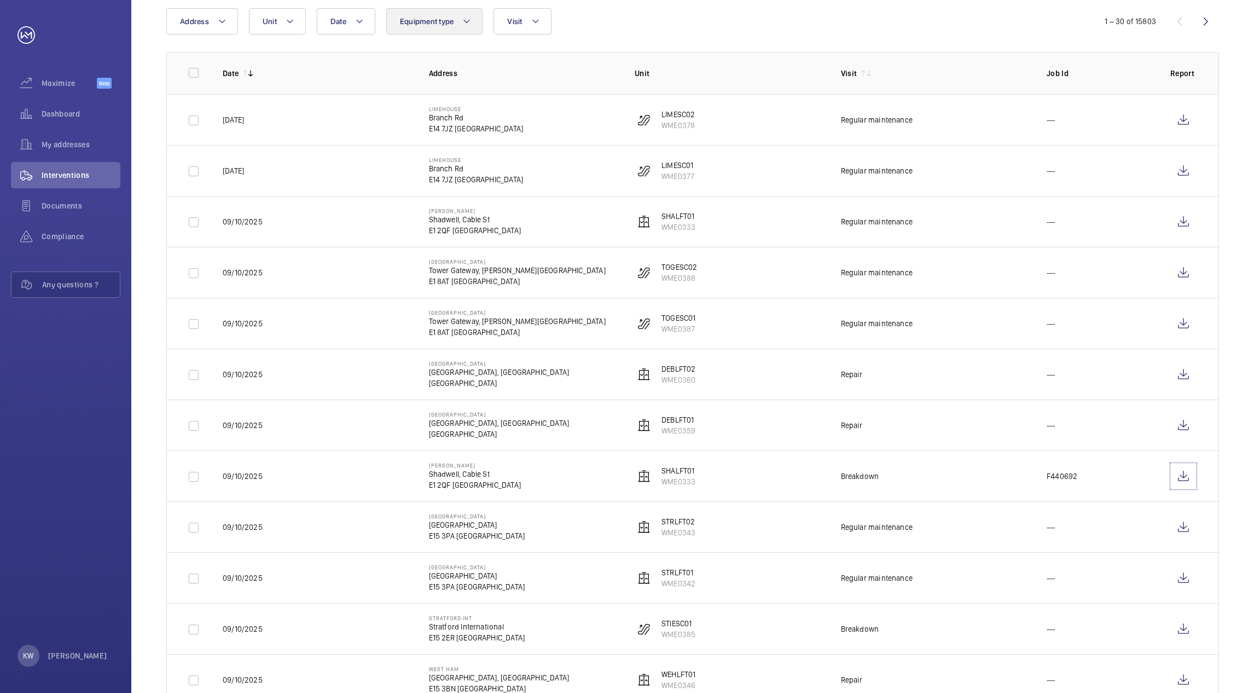
scroll to position [0, 0]
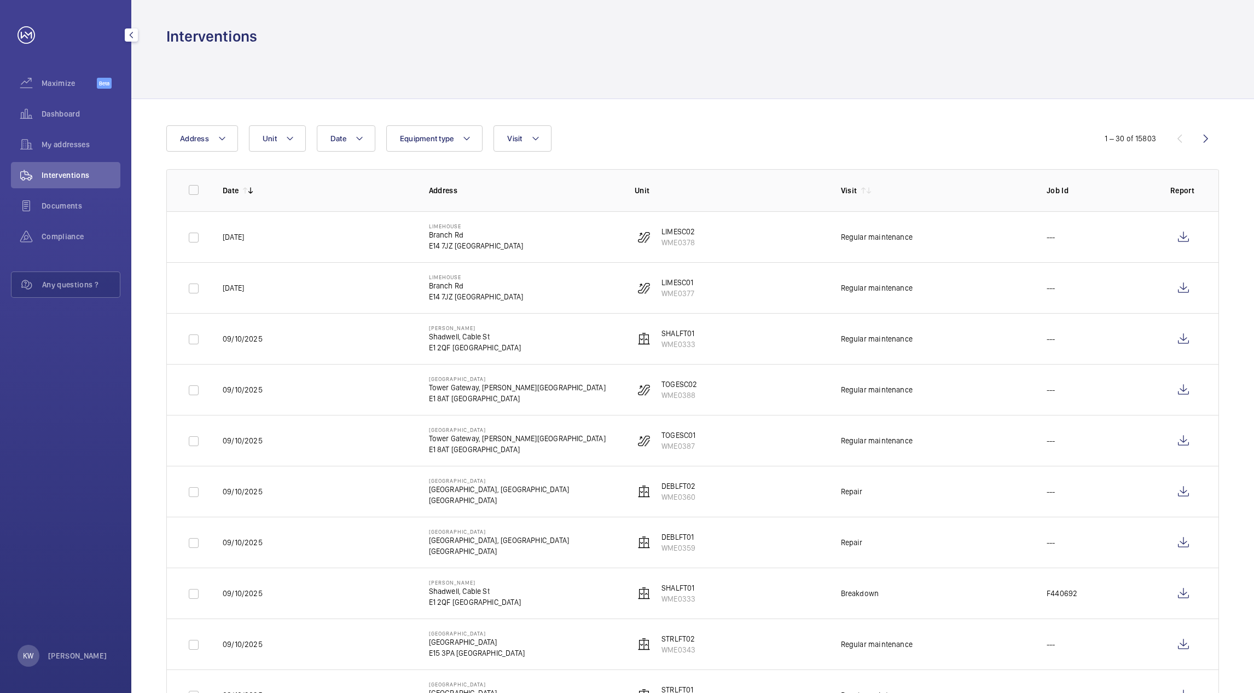
click at [58, 177] on span "Interventions" at bounding box center [81, 175] width 79 height 11
click at [62, 148] on span "My addresses" at bounding box center [81, 144] width 79 height 11
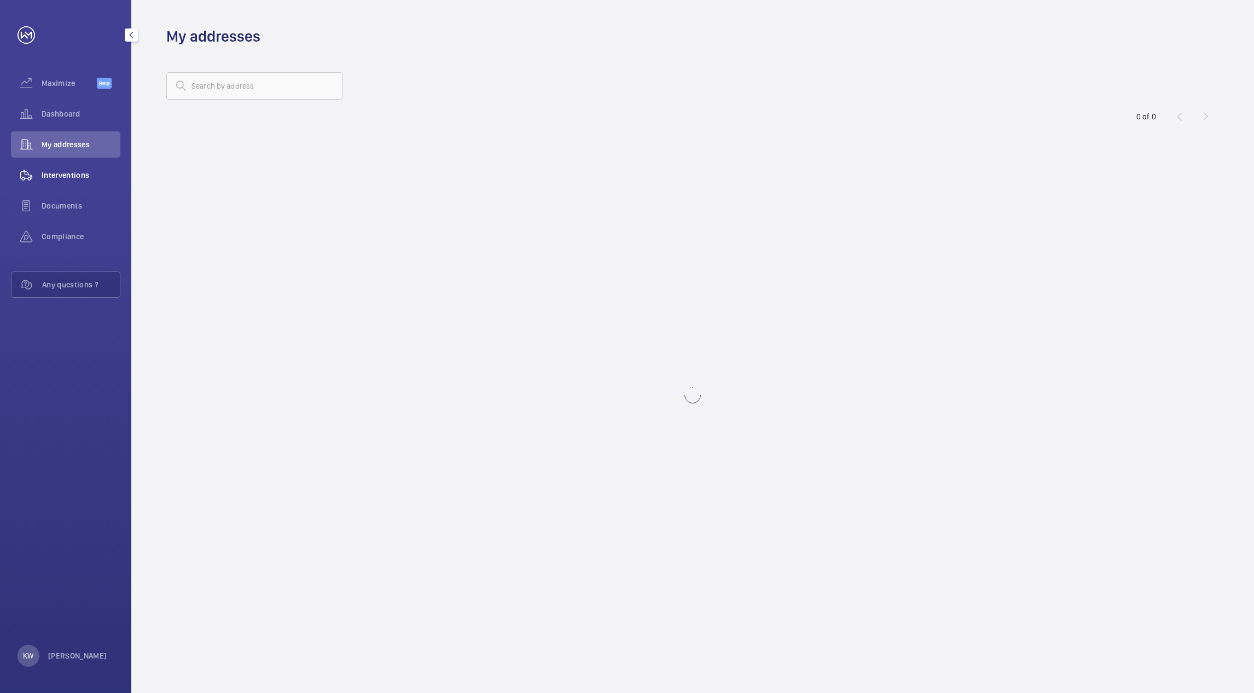
click at [65, 177] on span "Interventions" at bounding box center [81, 175] width 79 height 11
